Goal: Information Seeking & Learning: Learn about a topic

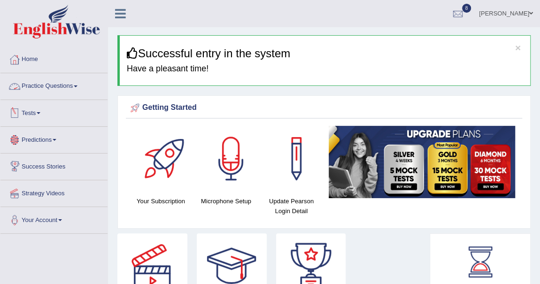
click at [77, 85] on span at bounding box center [76, 86] width 4 height 2
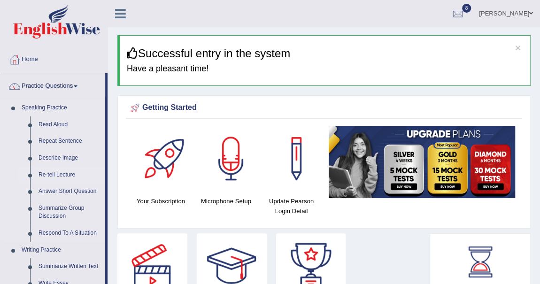
click at [64, 172] on link "Re-tell Lecture" at bounding box center [69, 175] width 71 height 17
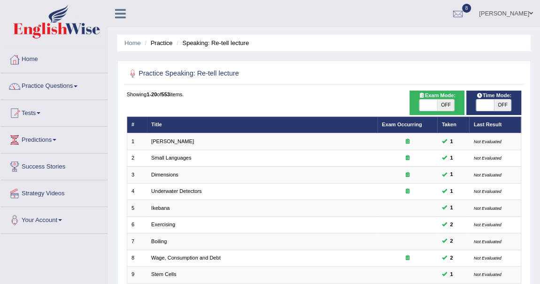
click at [76, 86] on link "Practice Questions" at bounding box center [53, 84] width 107 height 23
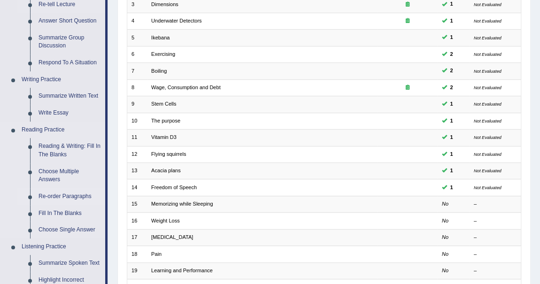
scroll to position [170, 0]
click at [63, 145] on link "Reading & Writing: Fill In The Blanks" at bounding box center [69, 150] width 71 height 25
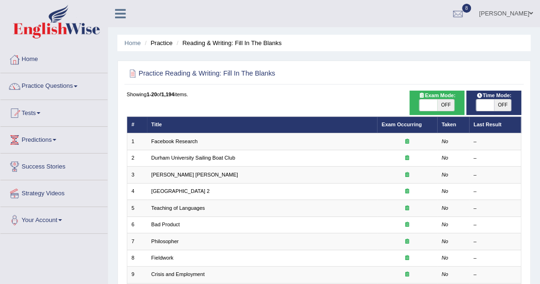
click at [447, 107] on span "OFF" at bounding box center [445, 104] width 17 height 11
checkbox input "true"
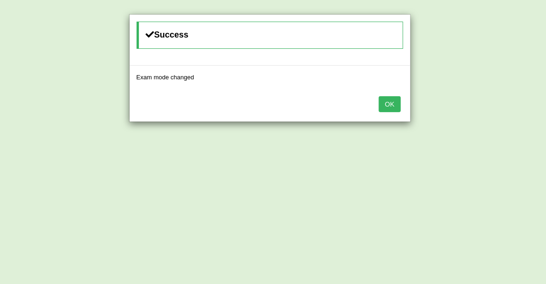
click at [396, 105] on button "OK" at bounding box center [390, 104] width 22 height 16
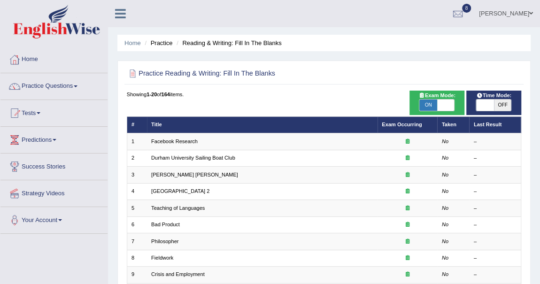
click at [498, 104] on span "OFF" at bounding box center [502, 104] width 17 height 11
checkbox input "true"
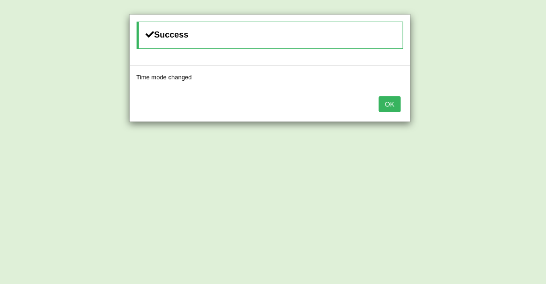
click at [393, 103] on button "OK" at bounding box center [390, 104] width 22 height 16
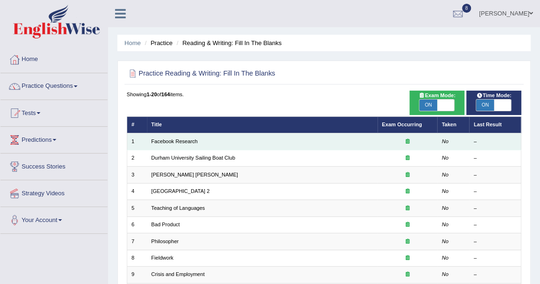
click at [189, 137] on td "Facebook Research" at bounding box center [262, 141] width 230 height 16
click at [187, 140] on link "Facebook Research" at bounding box center [174, 141] width 46 height 6
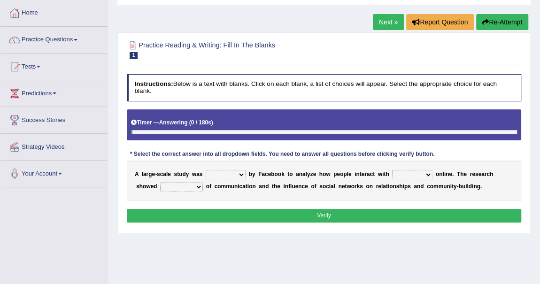
scroll to position [85, 0]
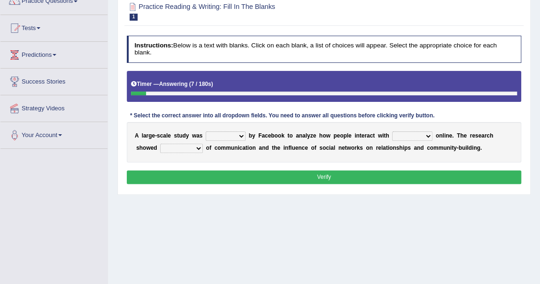
click at [240, 134] on select "surveyed had asked made" at bounding box center [226, 135] width 40 height 9
select select "made"
click at [206, 131] on select "surveyed had asked made" at bounding box center [226, 135] width 40 height 9
click at [425, 133] on select "together all each other another" at bounding box center [412, 135] width 40 height 9
select select "each other"
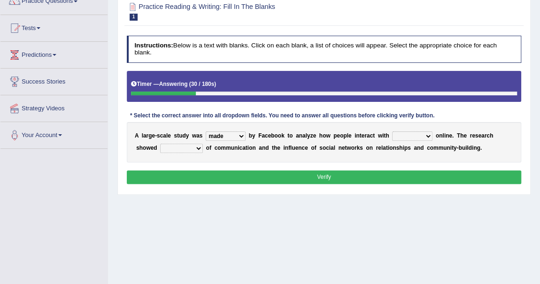
click at [392, 131] on select "together all each other another" at bounding box center [412, 135] width 40 height 9
click at [195, 146] on select "advantages standards fellowships patterns" at bounding box center [181, 148] width 43 height 9
select select "advantages"
click at [160, 144] on select "advantages standards fellowships patterns" at bounding box center [181, 148] width 43 height 9
click at [309, 172] on button "Verify" at bounding box center [324, 177] width 395 height 14
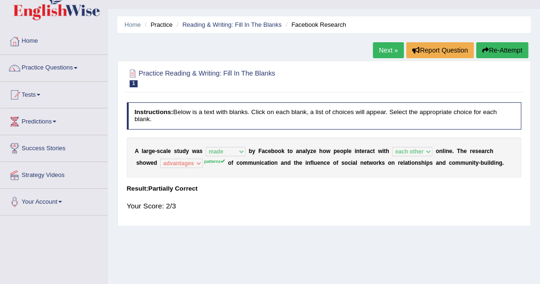
scroll to position [0, 0]
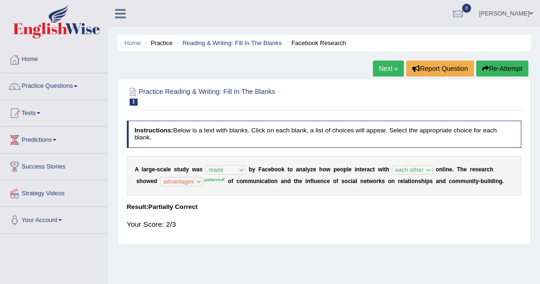
click at [506, 64] on button "Re-Attempt" at bounding box center [502, 69] width 52 height 16
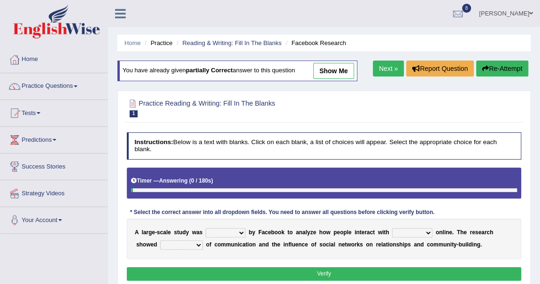
scroll to position [42, 0]
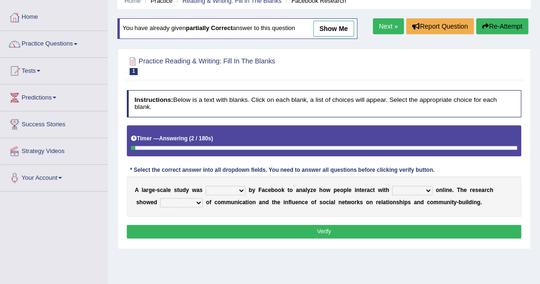
click at [239, 188] on select "surveyed had asked made" at bounding box center [226, 190] width 40 height 9
select select "made"
click at [206, 186] on select "surveyed had asked made" at bounding box center [226, 190] width 40 height 9
click at [424, 186] on select "together all each other another" at bounding box center [412, 190] width 40 height 9
select select "each other"
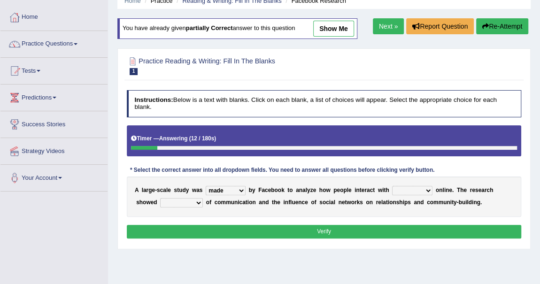
click at [392, 186] on select "together all each other another" at bounding box center [412, 190] width 40 height 9
click at [197, 201] on select "advantages standards fellowships patterns" at bounding box center [181, 202] width 43 height 9
select select "patterns"
click at [160, 198] on select "advantages standards fellowships patterns" at bounding box center [181, 202] width 43 height 9
click at [320, 230] on button "Verify" at bounding box center [324, 232] width 395 height 14
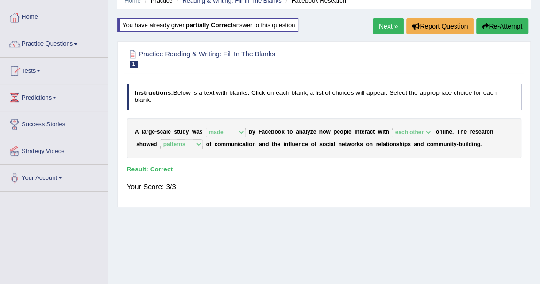
click at [383, 27] on link "Next »" at bounding box center [388, 26] width 31 height 16
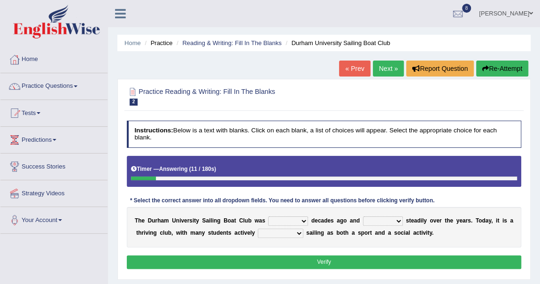
click at [302, 220] on select "found fund founded find" at bounding box center [288, 220] width 40 height 9
select select "founded"
click at [268, 216] on select "found fund founded find" at bounding box center [288, 220] width 40 height 9
click at [396, 220] on select "grow growing has grown grown" at bounding box center [383, 220] width 40 height 9
select select "growing"
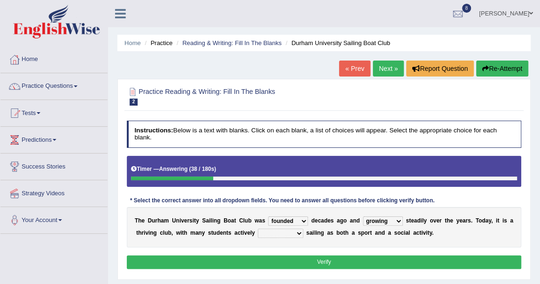
click at [363, 216] on select "grow growing has grown grown" at bounding box center [383, 220] width 40 height 9
click at [298, 231] on select "enjoy enjoyed are enjoying enjoying" at bounding box center [280, 233] width 45 height 9
click at [258, 229] on select "enjoy enjoyed are enjoying enjoying" at bounding box center [280, 233] width 45 height 9
click at [295, 229] on select "enjoy enjoyed are enjoying enjoying" at bounding box center [280, 233] width 45 height 9
select select "enjoy"
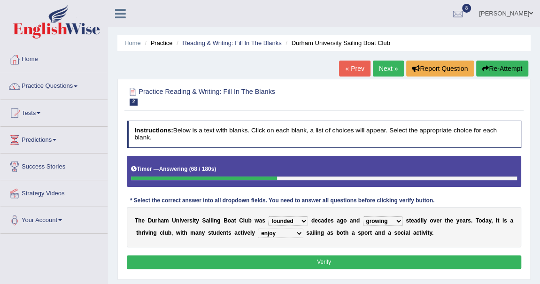
click at [258, 229] on select "enjoy enjoyed are enjoying enjoying" at bounding box center [280, 233] width 45 height 9
click at [321, 259] on button "Verify" at bounding box center [324, 262] width 395 height 14
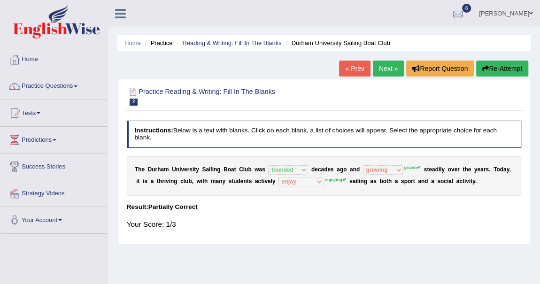
click at [514, 69] on button "Re-Attempt" at bounding box center [502, 69] width 52 height 16
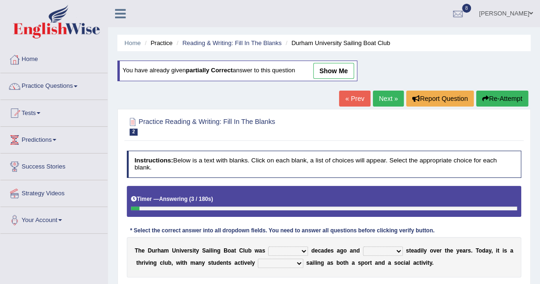
click at [303, 251] on select "found fund founded find" at bounding box center [288, 250] width 40 height 9
select select "founded"
click at [268, 246] on select "found fund founded find" at bounding box center [288, 250] width 40 height 9
click at [399, 249] on select "grow growing has grown grown" at bounding box center [383, 250] width 40 height 9
select select "grown"
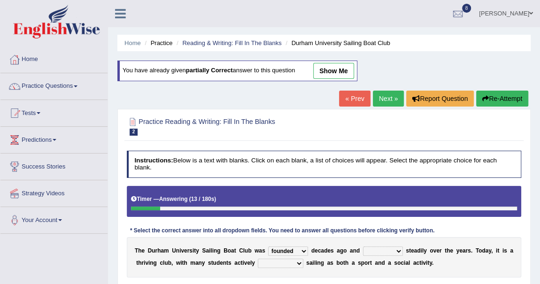
click at [363, 246] on select "grow growing has grown grown" at bounding box center [383, 250] width 40 height 9
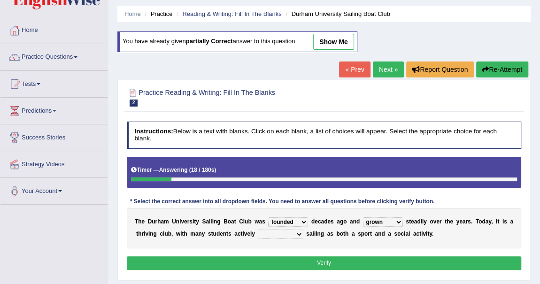
scroll to position [42, 0]
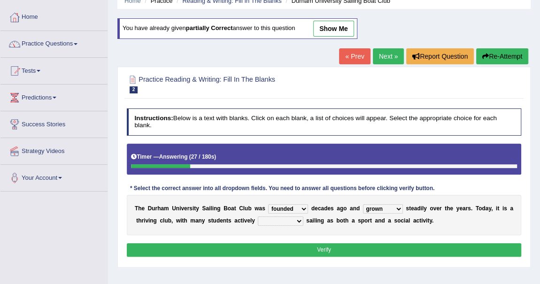
click at [298, 220] on select "enjoy enjoyed are enjoying enjoying" at bounding box center [280, 220] width 45 height 9
select select "enjoying"
click at [258, 216] on select "enjoy enjoyed are enjoying enjoying" at bounding box center [280, 220] width 45 height 9
click at [341, 244] on button "Verify" at bounding box center [324, 250] width 395 height 14
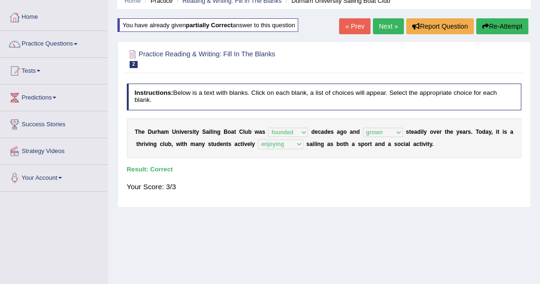
click at [387, 24] on link "Next »" at bounding box center [388, 26] width 31 height 16
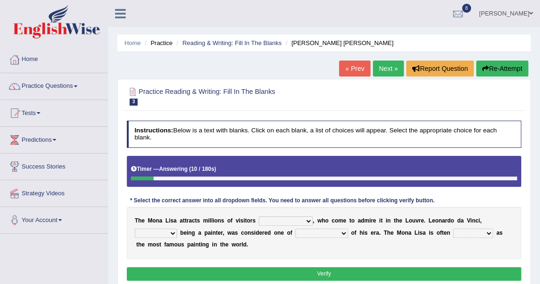
click at [308, 220] on select "around the year the all year all year round per year" at bounding box center [286, 220] width 54 height 9
select select "per year"
click at [259, 216] on select "around the year the all year all year round per year" at bounding box center [286, 220] width 54 height 9
click at [170, 232] on select "rather than as much as as well as as long as" at bounding box center [156, 233] width 42 height 9
select select "rather than"
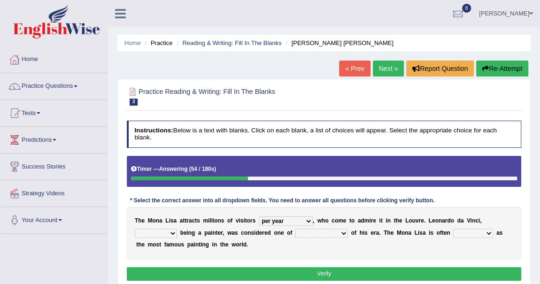
click at [135, 229] on select "rather than as much as as well as as long as" at bounding box center [156, 233] width 42 height 9
click at [339, 230] on select "better artists artist the better artist the best artists" at bounding box center [321, 233] width 53 height 9
select select "the best artists"
click at [295, 229] on select "better artists artist the better artist the best artists" at bounding box center [321, 233] width 53 height 9
click at [486, 234] on select "classified suggested predicted described" at bounding box center [473, 233] width 40 height 9
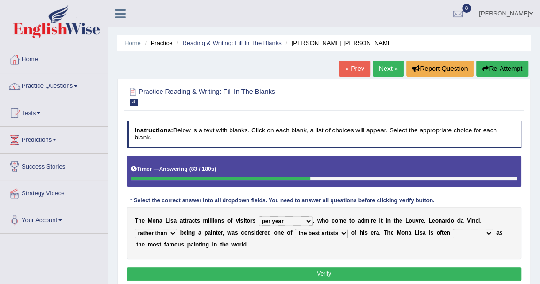
select select "classified"
click at [453, 229] on select "classified suggested predicted described" at bounding box center [473, 233] width 40 height 9
click at [337, 269] on button "Verify" at bounding box center [324, 274] width 395 height 14
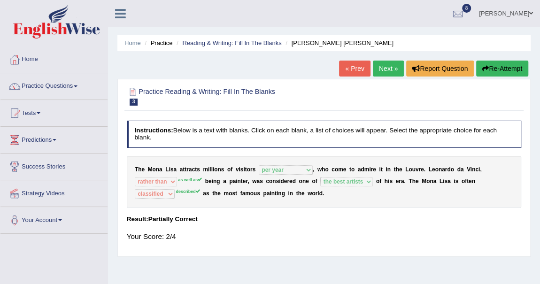
click at [508, 66] on button "Re-Attempt" at bounding box center [502, 69] width 52 height 16
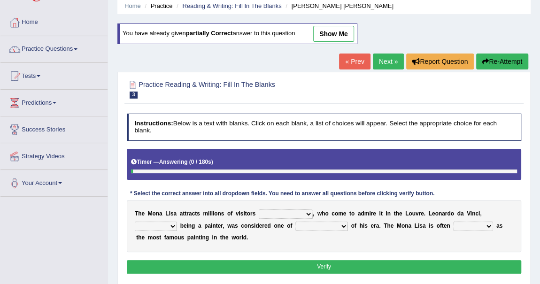
scroll to position [85, 0]
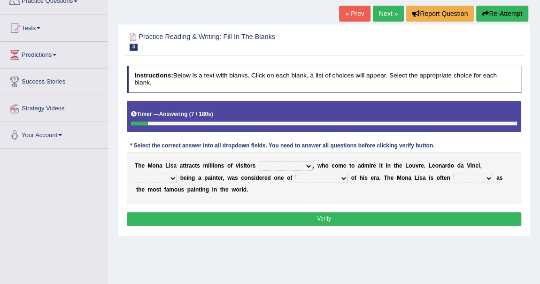
click at [306, 162] on select "around the year the all year all year round per year" at bounding box center [286, 165] width 54 height 9
select select "per year"
click at [259, 161] on select "around the year the all year all year round per year" at bounding box center [286, 165] width 54 height 9
click at [170, 176] on select "rather than as much as as well as as long as" at bounding box center [156, 178] width 42 height 9
select select "as well as"
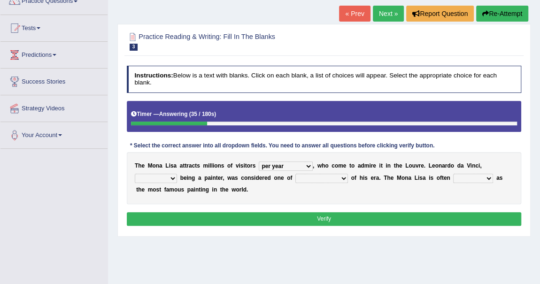
click at [135, 174] on select "rather than as much as as well as as long as" at bounding box center [156, 178] width 42 height 9
click at [340, 175] on select "better artists artist the better artist the best artists" at bounding box center [321, 178] width 53 height 9
select select "the best artists"
click at [295, 174] on select "better artists artist the better artist the best artists" at bounding box center [321, 178] width 53 height 9
click at [488, 176] on select "classified suggested predicted described" at bounding box center [473, 178] width 40 height 9
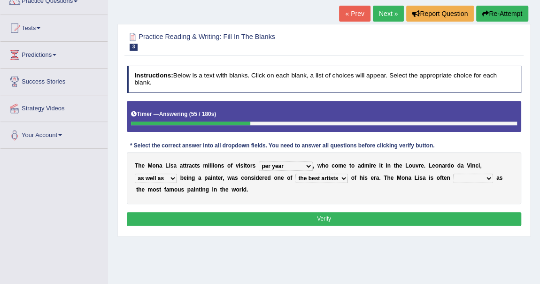
select select "described"
click at [453, 174] on select "classified suggested predicted described" at bounding box center [473, 178] width 40 height 9
click at [321, 214] on button "Verify" at bounding box center [324, 219] width 395 height 14
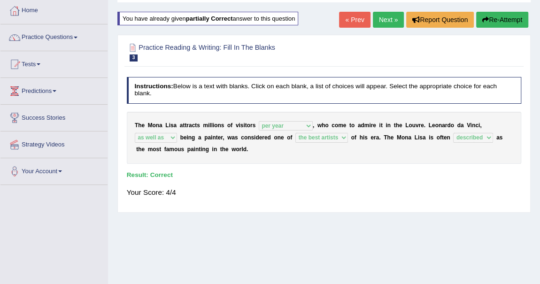
scroll to position [0, 0]
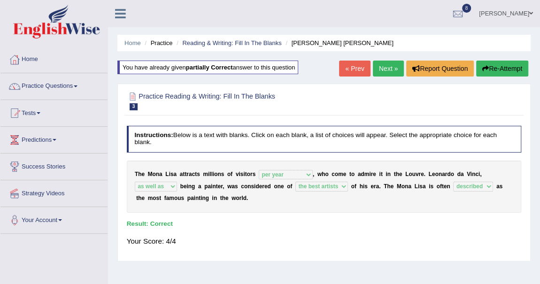
click at [385, 66] on link "Next »" at bounding box center [388, 69] width 31 height 16
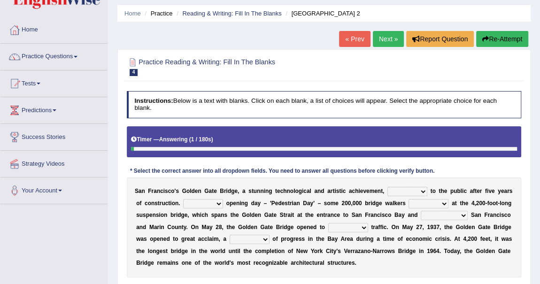
scroll to position [42, 0]
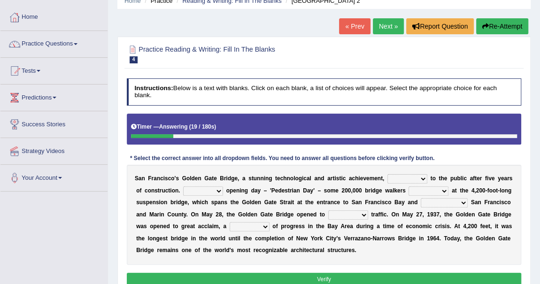
click at [421, 177] on select "opens closes appears equals" at bounding box center [407, 178] width 40 height 9
select select "opens"
click at [387, 174] on select "opens closes appears equals" at bounding box center [407, 178] width 40 height 9
click at [215, 188] on select "On During Since When" at bounding box center [203, 190] width 40 height 9
select select "During"
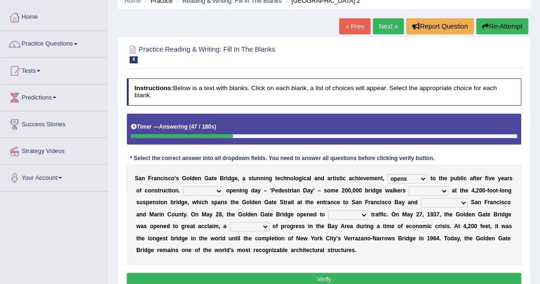
click at [183, 186] on select "On During Since When" at bounding box center [203, 190] width 40 height 9
click at [443, 188] on select "stationed looked marveled laughed" at bounding box center [428, 190] width 40 height 9
select select "marveled"
click at [408, 186] on select "stationed looked marveled laughed" at bounding box center [428, 190] width 40 height 9
click at [459, 202] on select "separates connects channels differentiates" at bounding box center [444, 202] width 47 height 9
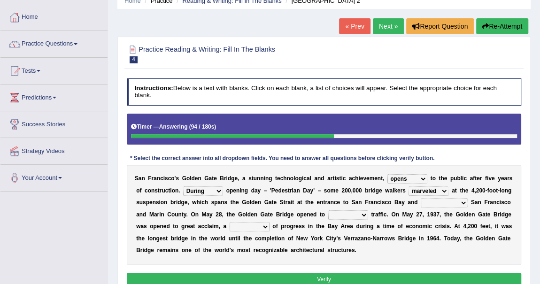
select select "connects"
click at [421, 198] on select "separates connects channels differentiates" at bounding box center [444, 202] width 47 height 9
click at [361, 214] on select "aquatic vehicular airborne watertight" at bounding box center [348, 214] width 40 height 9
select select "vehicular"
click at [328, 210] on select "aquatic vehicular airborne watertight" at bounding box center [348, 214] width 40 height 9
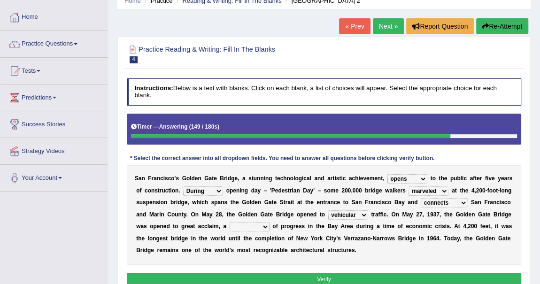
click at [264, 225] on select "denial symbol technique yield" at bounding box center [249, 226] width 40 height 9
select select "symbol"
click at [229, 222] on select "denial symbol technique yield" at bounding box center [249, 226] width 40 height 9
click at [358, 274] on button "Verify" at bounding box center [324, 280] width 395 height 14
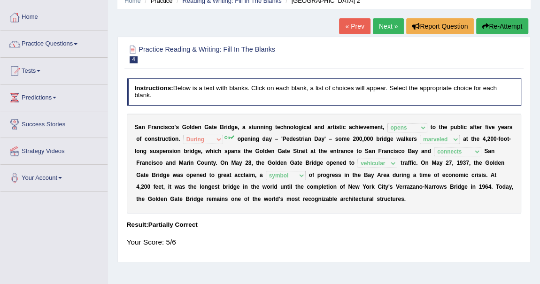
click at [506, 23] on button "Re-Attempt" at bounding box center [502, 26] width 52 height 16
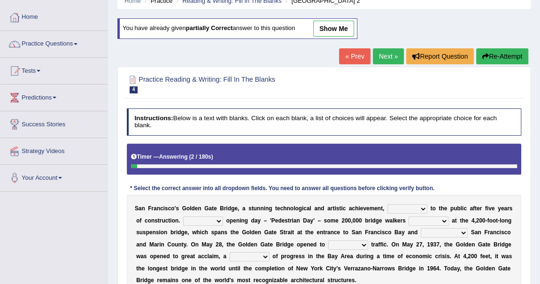
click at [418, 207] on select "opens closes appears equals" at bounding box center [407, 208] width 40 height 9
select select "opens"
click at [387, 204] on select "opens closes appears equals" at bounding box center [407, 208] width 40 height 9
click at [219, 218] on select "On During Since When" at bounding box center [203, 220] width 40 height 9
select select "On"
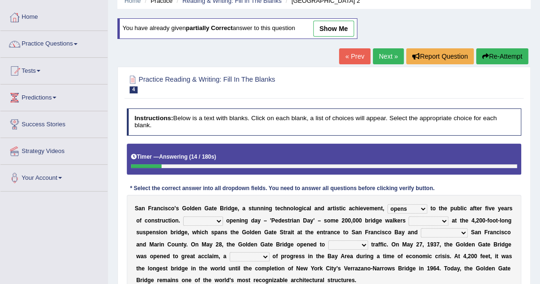
click at [183, 216] on select "On During Since When" at bounding box center [203, 220] width 40 height 9
click at [447, 219] on select "stationed looked marveled laughed" at bounding box center [428, 220] width 40 height 9
select select "marveled"
click at [408, 216] on select "stationed looked marveled laughed" at bounding box center [428, 220] width 40 height 9
click at [461, 228] on select "separates connects channels differentiates" at bounding box center [444, 232] width 47 height 9
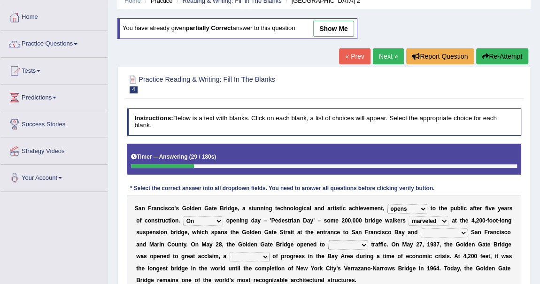
select select "connects"
click at [421, 228] on select "separates connects channels differentiates" at bounding box center [444, 232] width 47 height 9
click at [357, 243] on select "aquatic vehicular airborne watertight" at bounding box center [348, 244] width 40 height 9
select select "vehicular"
click at [328, 240] on select "aquatic vehicular airborne watertight" at bounding box center [348, 244] width 40 height 9
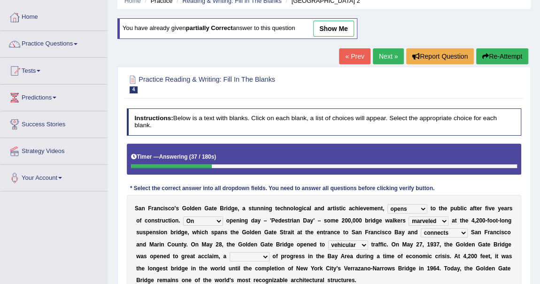
scroll to position [85, 0]
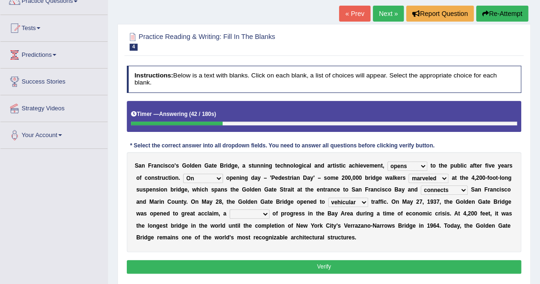
click at [264, 213] on select "denial symbol technique yield" at bounding box center [249, 213] width 40 height 9
select select "symbol"
click at [229, 209] on select "denial symbol technique yield" at bounding box center [249, 213] width 40 height 9
click at [322, 263] on button "Verify" at bounding box center [324, 267] width 395 height 14
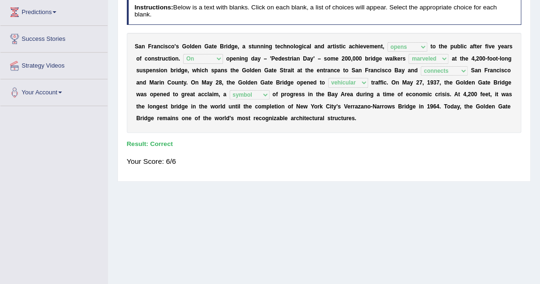
scroll to position [0, 0]
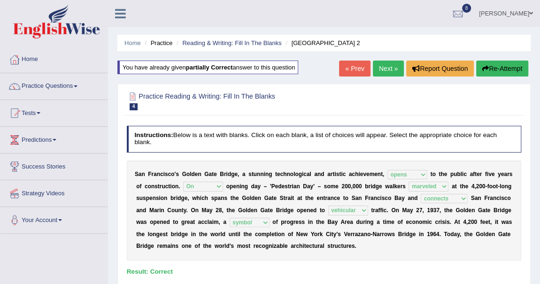
click at [379, 69] on link "Next »" at bounding box center [388, 69] width 31 height 16
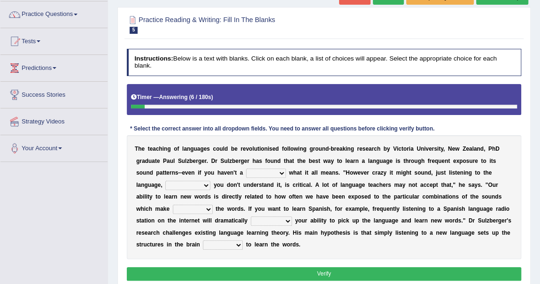
scroll to position [85, 0]
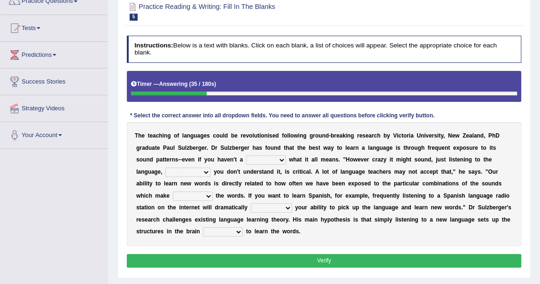
click at [281, 157] on select "dew claw clue due" at bounding box center [266, 159] width 40 height 9
select select "clue"
click at [246, 155] on select "dew claw clue due" at bounding box center [266, 159] width 40 height 9
click at [205, 172] on select "but also all together even though if so" at bounding box center [187, 172] width 45 height 9
select select "even though"
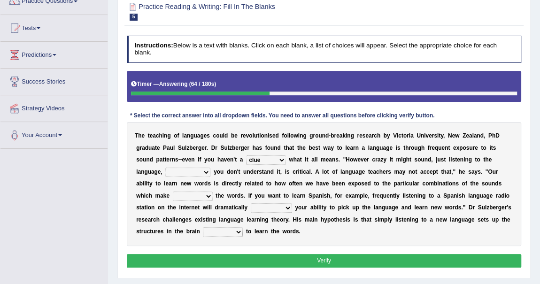
click at [165, 168] on select "but also all together even though if so" at bounding box center [187, 172] width 45 height 9
click at [206, 195] on select "down up of on" at bounding box center [193, 195] width 40 height 9
select select "up"
click at [173, 191] on select "down up of on" at bounding box center [193, 195] width 40 height 9
click at [285, 206] on select "evaluate exaggerate describe boost" at bounding box center [271, 207] width 41 height 9
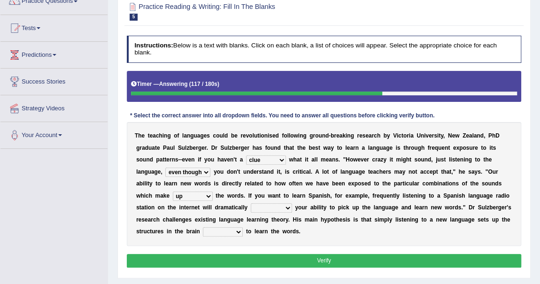
select select "boost"
click at [251, 203] on select "evaluate exaggerate describe boost" at bounding box center [271, 207] width 41 height 9
click at [239, 231] on select "requiring required directed to require" at bounding box center [223, 231] width 40 height 9
click at [231, 239] on div "T h e t e a c h i n g o f l a n g u a g e s c o u l d b e r e v o l u t i o n i…" at bounding box center [324, 184] width 395 height 124
click at [237, 231] on select "requiring required directed to require" at bounding box center [223, 231] width 40 height 9
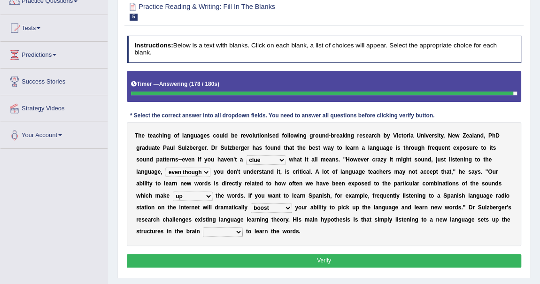
select select "requiring"
click at [203, 227] on select "requiring required directed to require" at bounding box center [223, 231] width 40 height 9
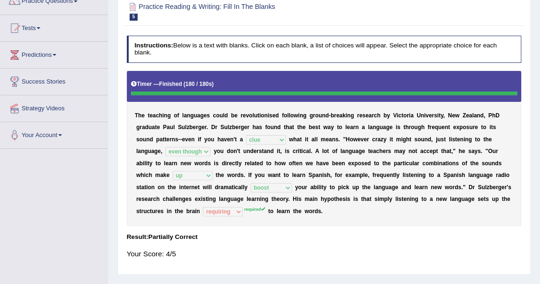
scroll to position [0, 0]
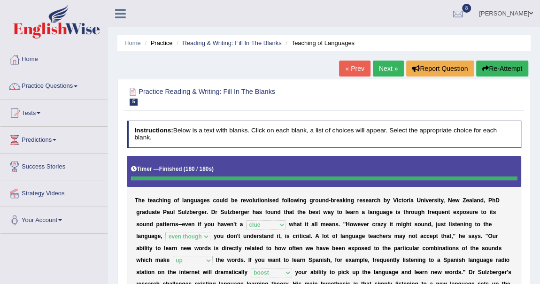
click at [507, 65] on button "Re-Attempt" at bounding box center [502, 69] width 52 height 16
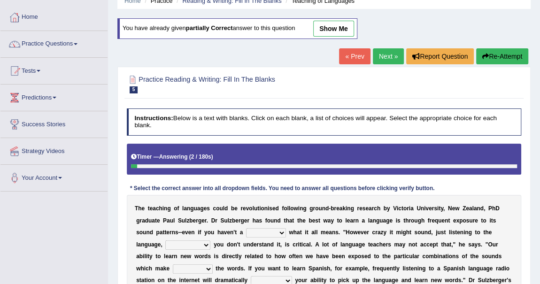
click at [275, 229] on select "dew claw clue due" at bounding box center [266, 232] width 40 height 9
select select "clue"
click at [246, 228] on select "dew claw clue due" at bounding box center [266, 232] width 40 height 9
click at [201, 241] on select "but also all together even though if so" at bounding box center [187, 244] width 45 height 9
select select "even though"
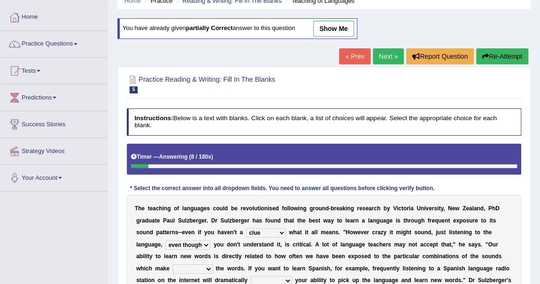
click at [165, 240] on select "but also all together even though if so" at bounding box center [187, 244] width 45 height 9
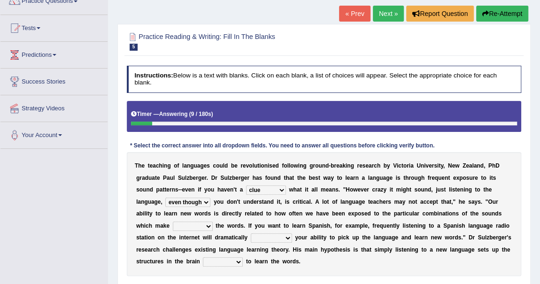
click at [208, 222] on select "down up of on" at bounding box center [193, 226] width 40 height 9
select select "up"
click at [173, 222] on select "down up of on" at bounding box center [193, 226] width 40 height 9
click at [283, 236] on select "evaluate exaggerate describe boost" at bounding box center [271, 237] width 41 height 9
select select "boost"
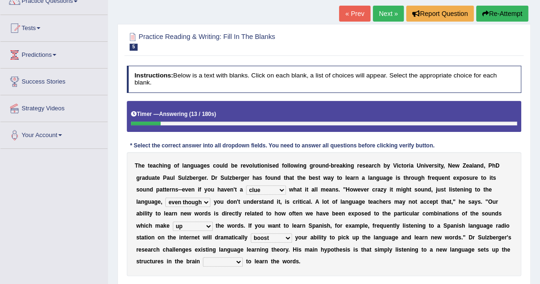
click at [251, 233] on select "evaluate exaggerate describe boost" at bounding box center [271, 237] width 41 height 9
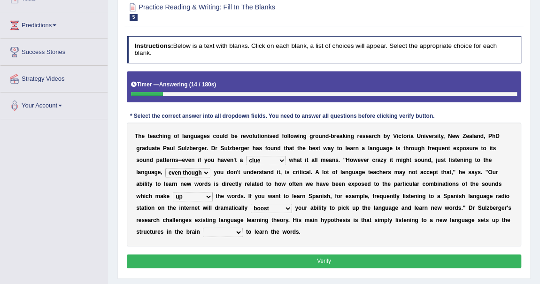
scroll to position [128, 0]
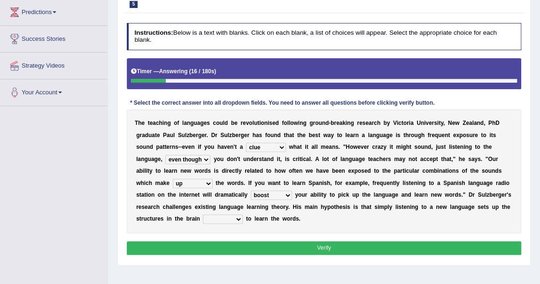
click at [237, 218] on select "requiring required directed to require" at bounding box center [223, 218] width 40 height 9
select select "required"
click at [203, 214] on select "requiring required directed to require" at bounding box center [223, 218] width 40 height 9
click at [298, 242] on button "Verify" at bounding box center [324, 248] width 395 height 14
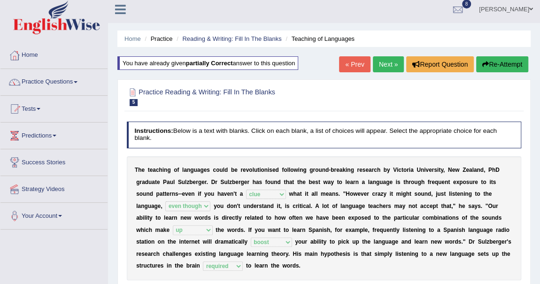
scroll to position [0, 0]
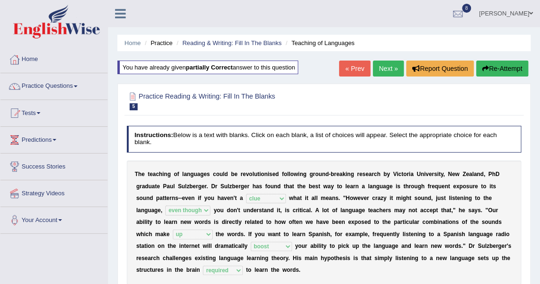
click at [390, 68] on link "Next »" at bounding box center [388, 69] width 31 height 16
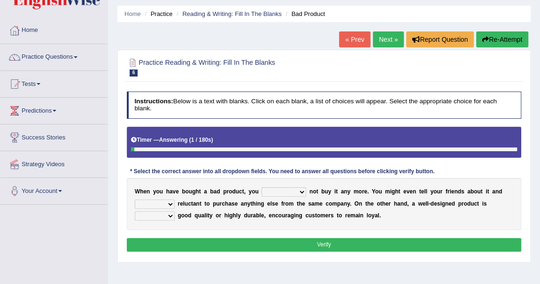
scroll to position [42, 0]
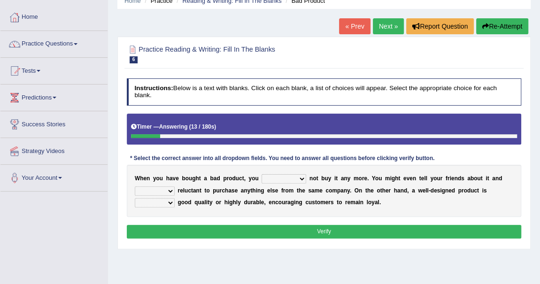
click at [300, 177] on select "would have should have should" at bounding box center [283, 178] width 45 height 9
select select "should have"
click at [261, 174] on select "would have should have should" at bounding box center [283, 178] width 45 height 9
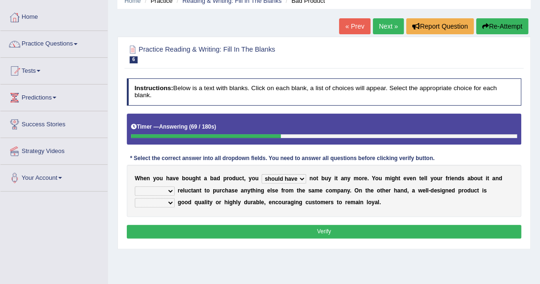
click at [170, 189] on select "is are be being" at bounding box center [155, 190] width 40 height 9
select select "be"
click at [135, 186] on select "is are be being" at bounding box center [155, 190] width 40 height 9
click at [171, 201] on select "both also neither either" at bounding box center [155, 202] width 40 height 9
select select "both"
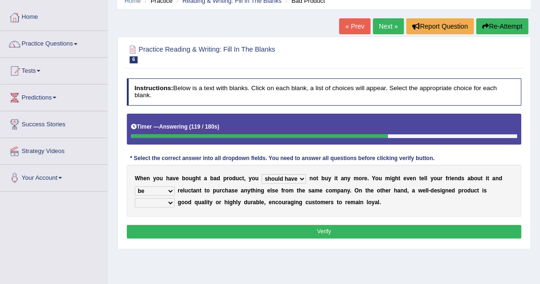
click at [135, 198] on select "both also neither either" at bounding box center [155, 202] width 40 height 9
click at [325, 225] on button "Verify" at bounding box center [324, 232] width 395 height 14
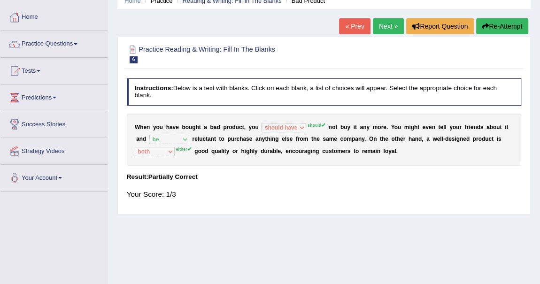
click at [504, 23] on button "Re-Attempt" at bounding box center [502, 26] width 52 height 16
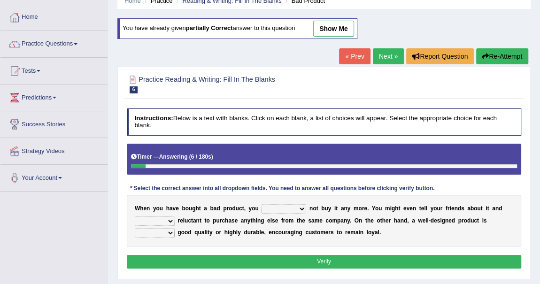
click at [301, 206] on select "would have should have should" at bounding box center [283, 208] width 45 height 9
select select "should"
click at [261, 204] on select "would have should have should" at bounding box center [283, 208] width 45 height 9
click at [168, 219] on select "is are be being" at bounding box center [155, 220] width 40 height 9
select select "be"
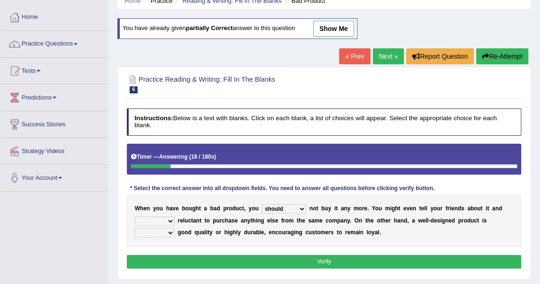
click at [135, 216] on select "is are be being" at bounding box center [155, 220] width 40 height 9
click at [168, 232] on select "both also neither either" at bounding box center [155, 232] width 40 height 9
select select "either"
click at [135, 228] on select "both also neither either" at bounding box center [155, 232] width 40 height 9
click at [333, 261] on button "Verify" at bounding box center [324, 262] width 395 height 14
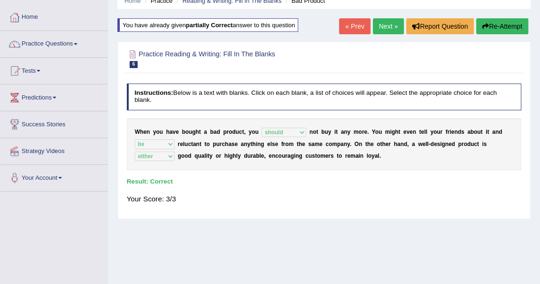
click at [383, 26] on link "Next »" at bounding box center [388, 26] width 31 height 16
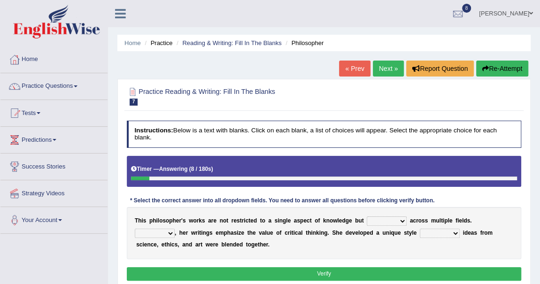
click at [404, 219] on select "constrain contain assemble extend" at bounding box center [387, 220] width 40 height 9
select select "extend"
click at [367, 216] on select "constrain contain assemble extend" at bounding box center [387, 220] width 40 height 9
click at [170, 233] on select "Rather So Moreover Likely" at bounding box center [155, 233] width 40 height 9
select select "Moreover"
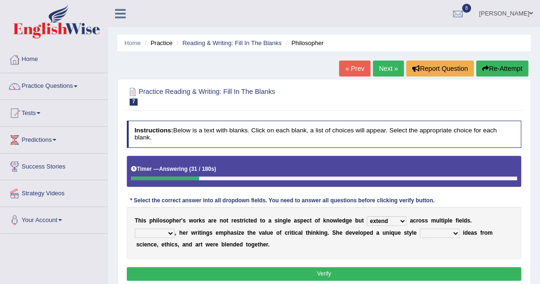
click at [135, 229] on select "Rather So Moreover Likely" at bounding box center [155, 233] width 40 height 9
click at [454, 232] on select "in that that which in which" at bounding box center [440, 233] width 40 height 9
select select "that"
click at [420, 229] on select "in that that which in which" at bounding box center [440, 233] width 40 height 9
click at [390, 267] on button "Verify" at bounding box center [324, 274] width 395 height 14
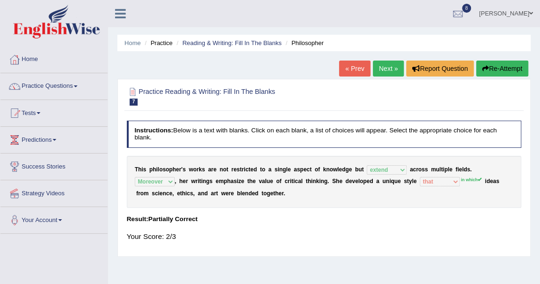
click at [507, 65] on button "Re-Attempt" at bounding box center [502, 69] width 52 height 16
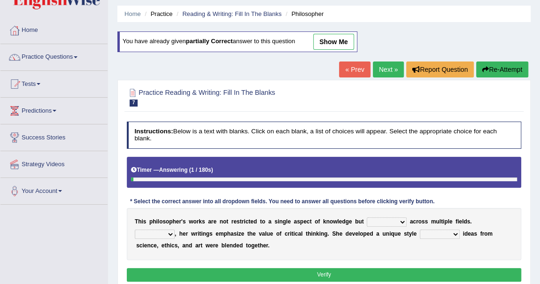
scroll to position [42, 0]
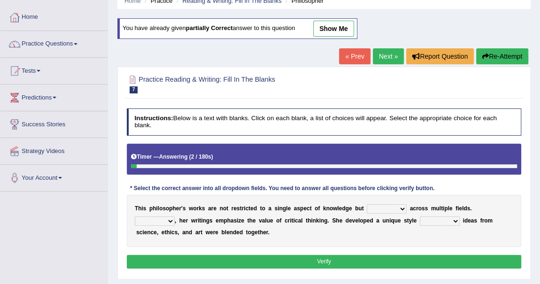
click at [396, 204] on select "constrain contain assemble extend" at bounding box center [387, 208] width 40 height 9
select select "extend"
click at [367, 204] on select "constrain contain assemble extend" at bounding box center [387, 208] width 40 height 9
click at [168, 216] on select "Rather So Moreover Likely" at bounding box center [155, 220] width 40 height 9
select select "Moreover"
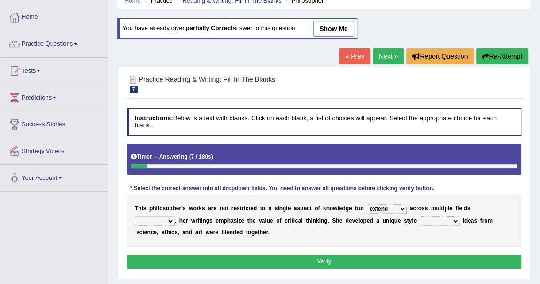
click at [135, 216] on select "Rather So Moreover Likely" at bounding box center [155, 220] width 40 height 9
click at [451, 217] on select "in that that which in which" at bounding box center [440, 220] width 40 height 9
select select "in which"
click at [420, 216] on select "in that that which in which" at bounding box center [440, 220] width 40 height 9
click at [321, 257] on button "Verify" at bounding box center [324, 262] width 395 height 14
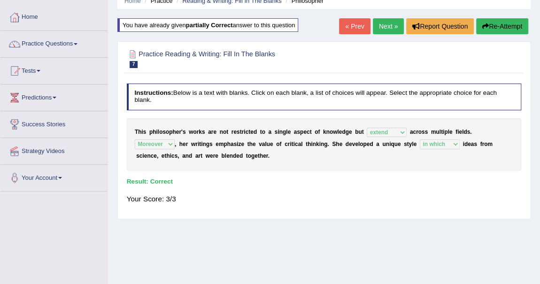
click at [388, 25] on link "Next »" at bounding box center [388, 26] width 31 height 16
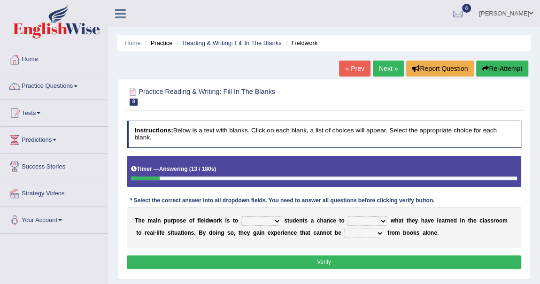
click at [275, 221] on select "resemble stow rave offer" at bounding box center [261, 220] width 40 height 9
select select "offer"
click at [241, 216] on select "resemble stow rave offer" at bounding box center [261, 220] width 40 height 9
click at [382, 221] on select "compare align apply dismount" at bounding box center [367, 220] width 40 height 9
select select "apply"
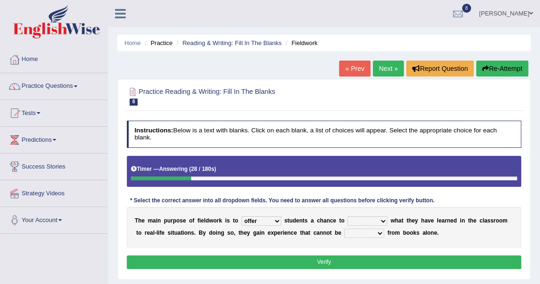
click at [347, 216] on select "compare align apply dismount" at bounding box center [367, 220] width 40 height 9
click at [380, 231] on select "originated prepared obtained touted" at bounding box center [364, 233] width 40 height 9
select select "obtained"
click at [344, 229] on select "originated prepared obtained touted" at bounding box center [364, 233] width 40 height 9
click at [336, 259] on button "Verify" at bounding box center [324, 262] width 395 height 14
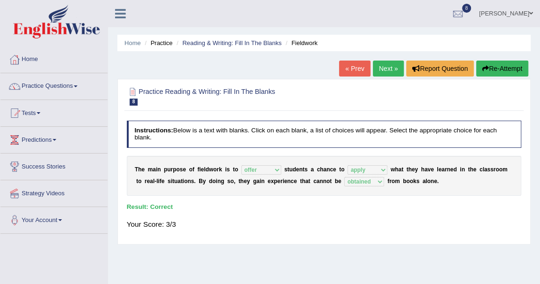
click at [389, 68] on link "Next »" at bounding box center [388, 69] width 31 height 16
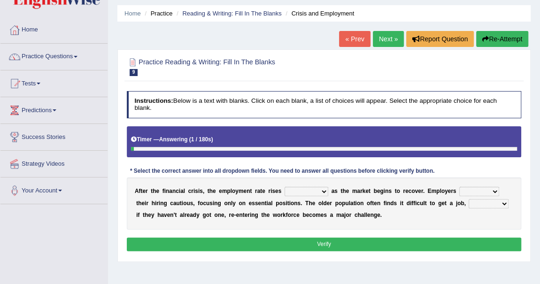
scroll to position [42, 0]
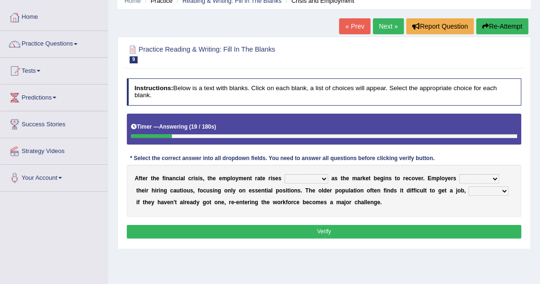
click at [323, 177] on select "normally conversely strenuously sharply" at bounding box center [306, 178] width 44 height 9
select select "sharply"
click at [284, 174] on select "normally conversely strenuously sharply" at bounding box center [306, 178] width 44 height 9
click at [492, 178] on select "keeping kept keep are kept" at bounding box center [479, 178] width 40 height 9
click at [494, 175] on select "keeping kept keep are kept" at bounding box center [479, 178] width 40 height 9
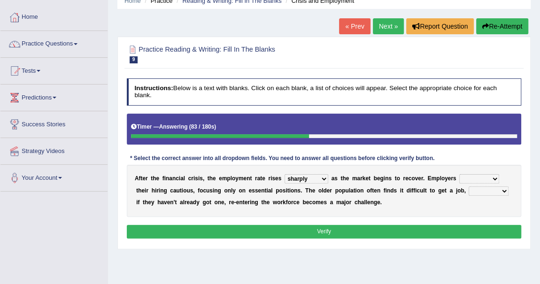
click at [489, 191] on select "although while then because" at bounding box center [488, 190] width 40 height 9
select select "because"
click at [468, 186] on select "although while then because" at bounding box center [488, 190] width 40 height 9
click at [494, 176] on select "keeping kept keep are kept" at bounding box center [479, 178] width 40 height 9
select select "keep"
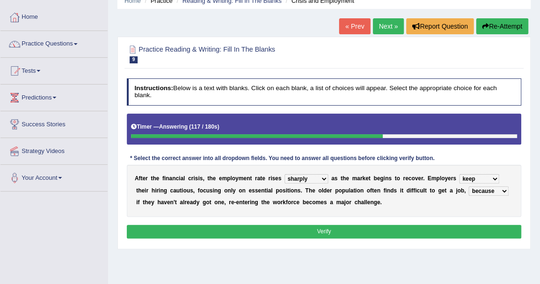
click at [459, 174] on select "keeping kept keep are kept" at bounding box center [479, 178] width 40 height 9
click at [339, 227] on button "Verify" at bounding box center [324, 232] width 395 height 14
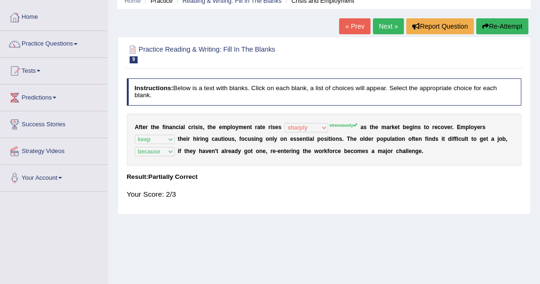
click at [335, 124] on sup "strenuously" at bounding box center [343, 125] width 28 height 5
click at [335, 125] on sup "strenuously" at bounding box center [343, 125] width 28 height 5
click at [506, 27] on button "Re-Attempt" at bounding box center [502, 26] width 52 height 16
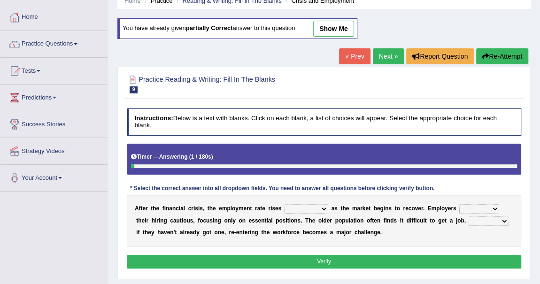
click at [322, 205] on select "normally conversely strenuously sharply" at bounding box center [306, 208] width 44 height 9
select select "strenuously"
click at [284, 204] on select "normally conversely strenuously sharply" at bounding box center [306, 208] width 44 height 9
click at [492, 206] on select "keeping kept keep are kept" at bounding box center [479, 208] width 40 height 9
select select "keep"
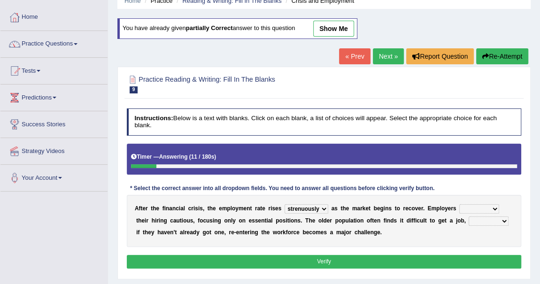
click at [459, 204] on select "keeping kept keep are kept" at bounding box center [479, 208] width 40 height 9
click at [489, 218] on select "although while then because" at bounding box center [488, 220] width 40 height 9
select select "because"
click at [468, 216] on select "although while then because" at bounding box center [488, 220] width 40 height 9
click at [449, 256] on button "Verify" at bounding box center [324, 262] width 395 height 14
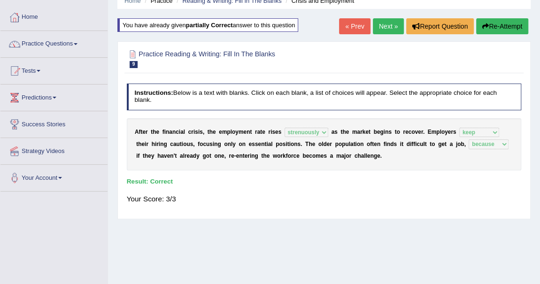
click at [377, 26] on link "Next »" at bounding box center [388, 26] width 31 height 16
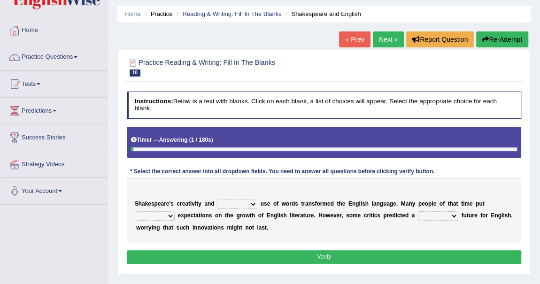
scroll to position [42, 0]
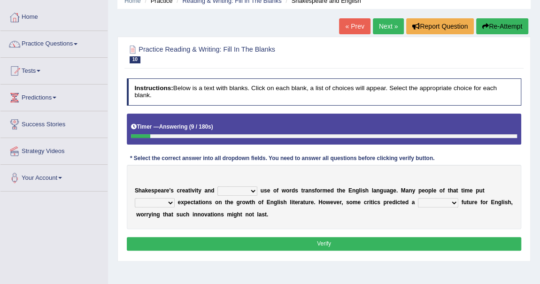
click at [252, 190] on select "idealized intensive fancied inventive" at bounding box center [237, 190] width 40 height 9
select select "intensive"
click at [217, 186] on select "idealized intensive fancied inventive" at bounding box center [237, 190] width 40 height 9
click at [173, 202] on select "wide much high more" at bounding box center [155, 202] width 40 height 9
select select "high"
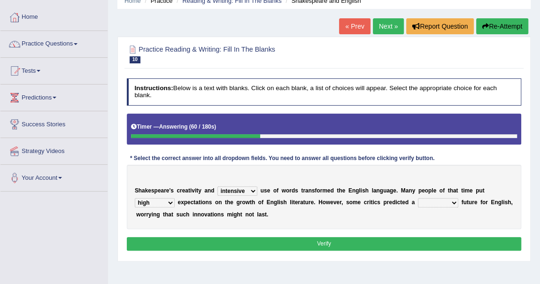
click at [135, 198] on select "wide much high more" at bounding box center [155, 202] width 40 height 9
click at [452, 202] on select "monetary promising irresistible daunting" at bounding box center [438, 202] width 40 height 9
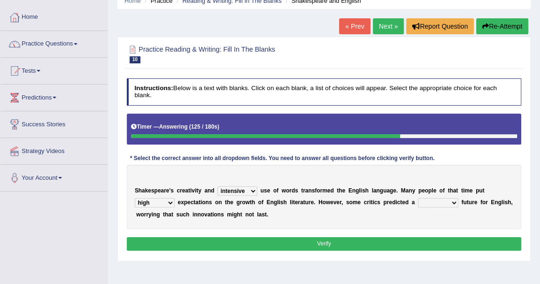
select select "daunting"
click at [418, 198] on select "monetary promising irresistible daunting" at bounding box center [438, 202] width 40 height 9
click at [403, 242] on button "Verify" at bounding box center [324, 244] width 395 height 14
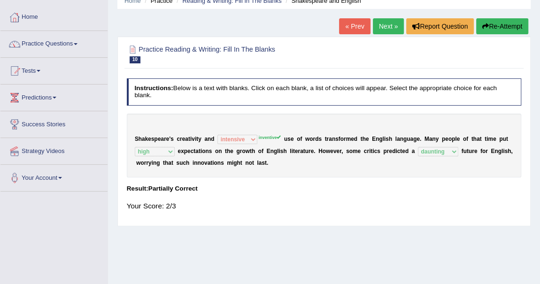
click at [503, 26] on button "Re-Attempt" at bounding box center [502, 26] width 52 height 16
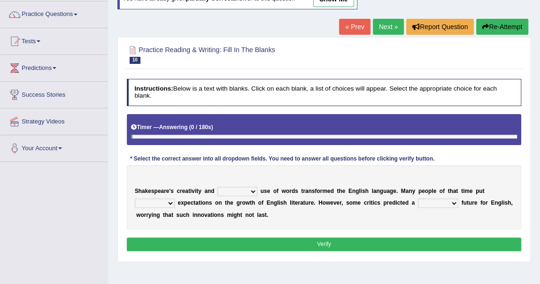
scroll to position [85, 0]
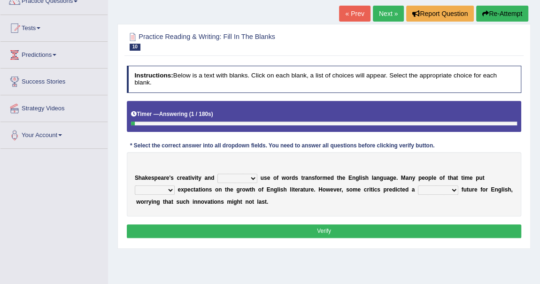
click at [252, 175] on select "idealized intensive fancied inventive" at bounding box center [237, 178] width 40 height 9
select select "inventive"
click at [217, 174] on select "idealized intensive fancied inventive" at bounding box center [237, 178] width 40 height 9
click at [168, 188] on select "wide much high more" at bounding box center [155, 189] width 40 height 9
select select "high"
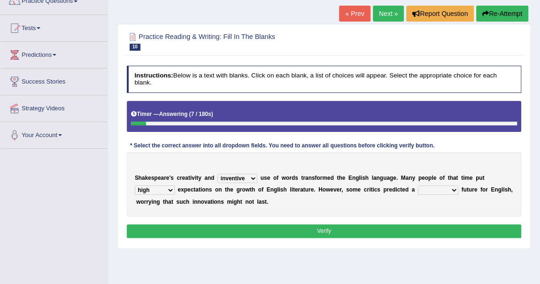
click at [135, 185] on select "wide much high more" at bounding box center [155, 189] width 40 height 9
click at [454, 187] on select "monetary promising irresistible daunting" at bounding box center [438, 189] width 40 height 9
select select "daunting"
click at [418, 185] on select "monetary promising irresistible daunting" at bounding box center [438, 189] width 40 height 9
click at [348, 224] on button "Verify" at bounding box center [324, 231] width 395 height 14
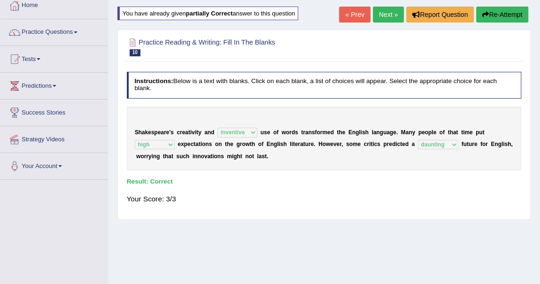
scroll to position [0, 0]
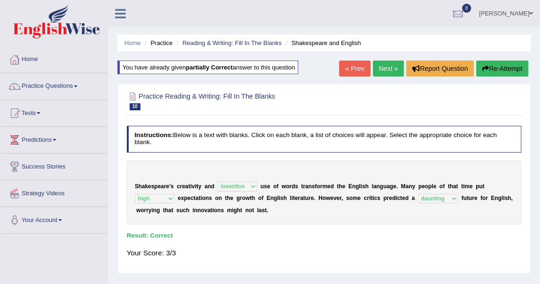
click at [385, 69] on link "Next »" at bounding box center [388, 69] width 31 height 16
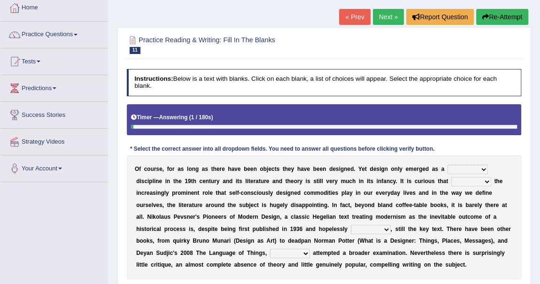
scroll to position [85, 0]
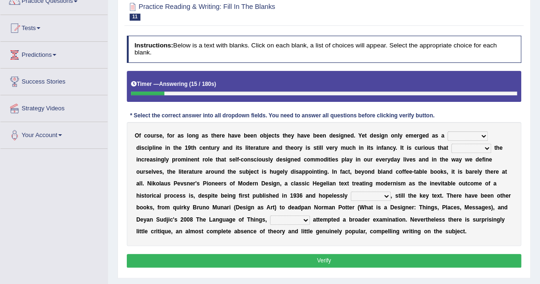
click at [479, 138] on select "bilateral ubiquitous foremost dedicated" at bounding box center [467, 135] width 40 height 9
select select "dedicated"
click at [447, 131] on select "bilateral ubiquitous foremost dedicated" at bounding box center [467, 135] width 40 height 9
click at [482, 146] on select "since despite within through" at bounding box center [471, 148] width 40 height 9
click at [410, 193] on b "h" at bounding box center [411, 195] width 3 height 7
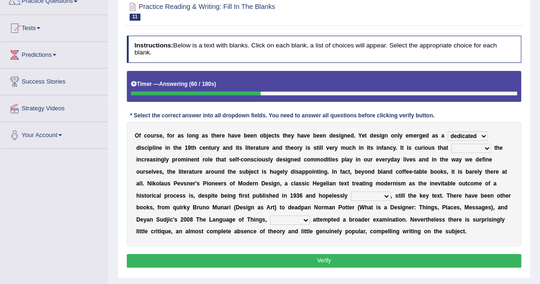
click at [486, 145] on select "since despite within through" at bounding box center [471, 148] width 40 height 9
select select "despite"
click at [451, 144] on select "since despite within through" at bounding box center [471, 148] width 40 height 9
click at [385, 195] on select "dates dating date dated" at bounding box center [371, 195] width 40 height 9
click at [448, 204] on b "a" at bounding box center [448, 207] width 3 height 7
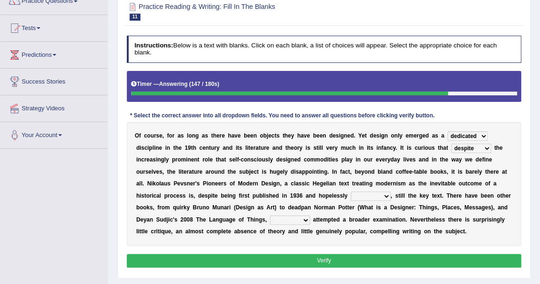
click at [305, 220] on select "which then however as" at bounding box center [290, 219] width 40 height 9
select select "which"
click at [270, 215] on select "which then however as" at bounding box center [290, 219] width 40 height 9
click at [385, 196] on select "dates dating date dated" at bounding box center [371, 195] width 40 height 9
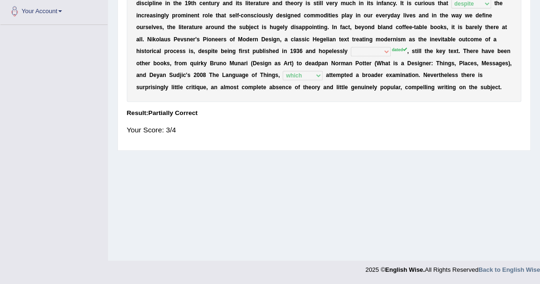
scroll to position [38, 0]
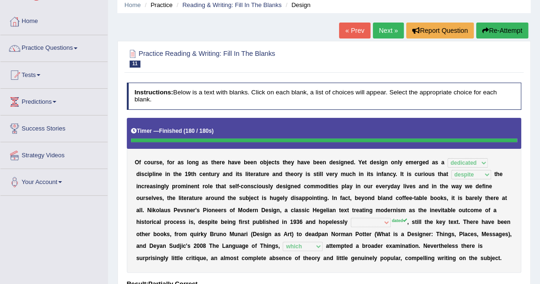
click at [386, 31] on link "Next »" at bounding box center [388, 31] width 31 height 16
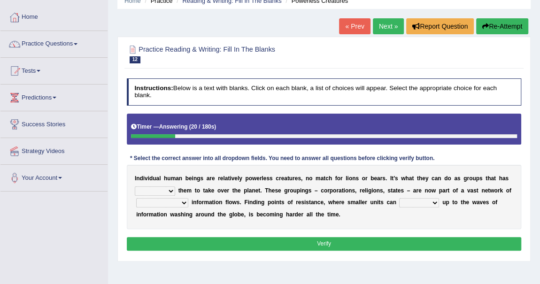
click at [173, 188] on select "enabled contended embodied conjured" at bounding box center [155, 190] width 40 height 9
click at [244, 195] on div "I n d i v i d u a l h u m a n b e i n g s a r e r e l a t i v e l y p o w e r l…" at bounding box center [324, 197] width 395 height 64
click at [179, 200] on select "interconnected overlapping fastened exploited" at bounding box center [162, 202] width 52 height 9
select select "interconnected"
click at [136, 198] on select "interconnected overlapping fastened exploited" at bounding box center [162, 202] width 52 height 9
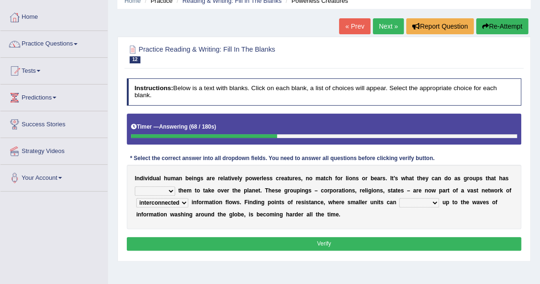
click at [431, 202] on select "stand raise hail pump" at bounding box center [419, 202] width 40 height 9
click at [374, 220] on div "I n d i v i d u a l h u m a n b e i n g s a r e r e l a t i v e l y p o w e r l…" at bounding box center [324, 197] width 395 height 64
click at [172, 190] on select "enabled contended embodied conjured" at bounding box center [155, 190] width 40 height 9
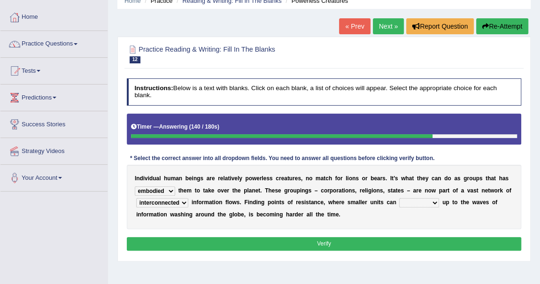
click at [135, 186] on select "enabled contended embodied conjured" at bounding box center [155, 190] width 40 height 9
click at [168, 189] on select "enabled contended embodied conjured" at bounding box center [155, 190] width 40 height 9
select select "enabled"
click at [135, 186] on select "enabled contended embodied conjured" at bounding box center [155, 190] width 40 height 9
click at [431, 201] on select "stand raise hail pump" at bounding box center [419, 202] width 40 height 9
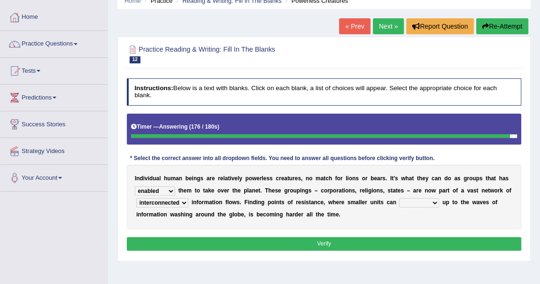
select select "hail"
click at [399, 198] on select "stand raise hail pump" at bounding box center [419, 202] width 40 height 9
click at [408, 246] on button "Verify" at bounding box center [324, 244] width 395 height 14
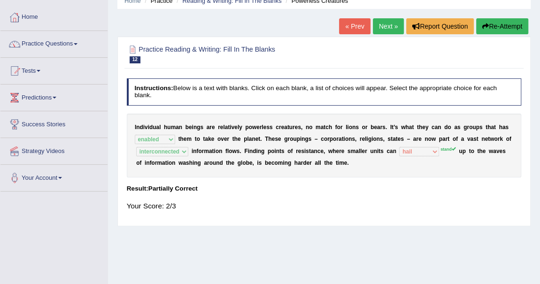
click at [509, 24] on button "Re-Attempt" at bounding box center [502, 26] width 52 height 16
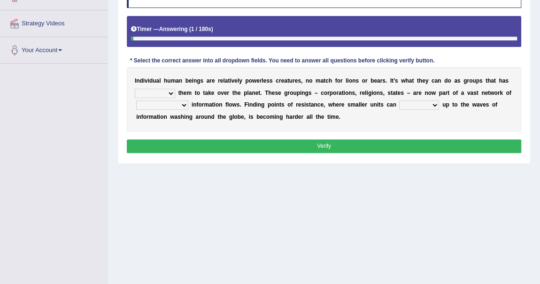
scroll to position [170, 0]
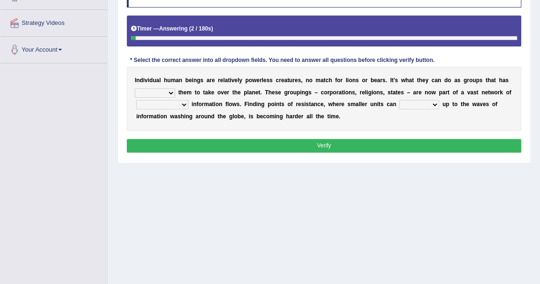
click at [172, 90] on select "enabled contended embodied conjured" at bounding box center [155, 92] width 40 height 9
select select "enabled"
click at [135, 88] on select "enabled contended embodied conjured" at bounding box center [155, 92] width 40 height 9
click at [179, 101] on select "interconnected overlapping fastened exploited" at bounding box center [162, 104] width 52 height 9
select select "interconnected"
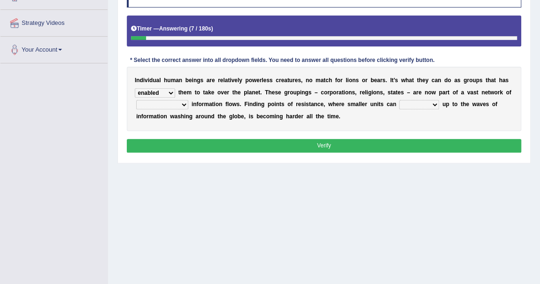
click at [136, 100] on select "interconnected overlapping fastened exploited" at bounding box center [162, 104] width 52 height 9
click at [428, 101] on select "stand raise hail pump" at bounding box center [419, 104] width 40 height 9
select select "stand"
click at [399, 100] on select "stand raise hail pump" at bounding box center [419, 104] width 40 height 9
click at [366, 144] on button "Verify" at bounding box center [324, 146] width 395 height 14
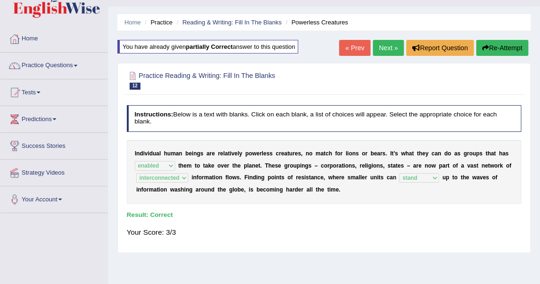
scroll to position [0, 0]
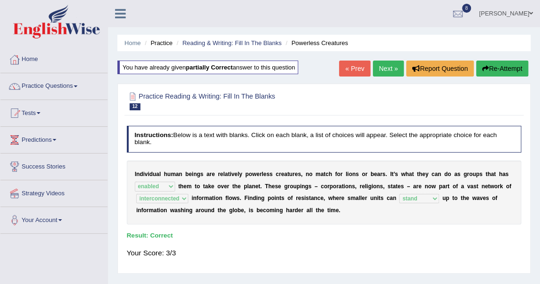
click at [386, 68] on link "Next »" at bounding box center [388, 69] width 31 height 16
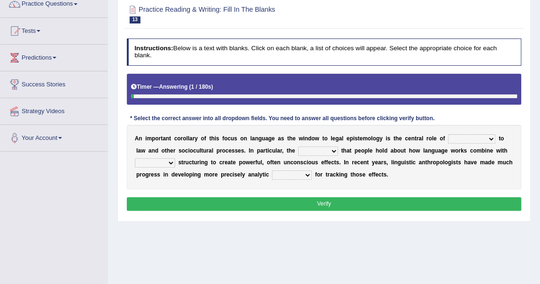
scroll to position [85, 0]
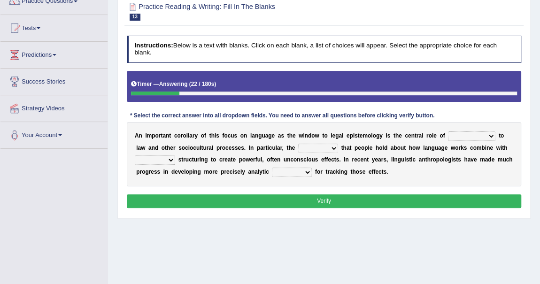
click at [490, 136] on select "discourse epoch dialect acquaintance" at bounding box center [471, 135] width 47 height 9
select select "dialect"
click at [448, 131] on select "discourse epoch dialect acquaintance" at bounding box center [471, 135] width 47 height 9
click at [489, 135] on select "discourse epoch dialect acquaintance" at bounding box center [471, 135] width 47 height 9
click at [332, 148] on select "deviation besmirch consent ideas" at bounding box center [318, 148] width 40 height 9
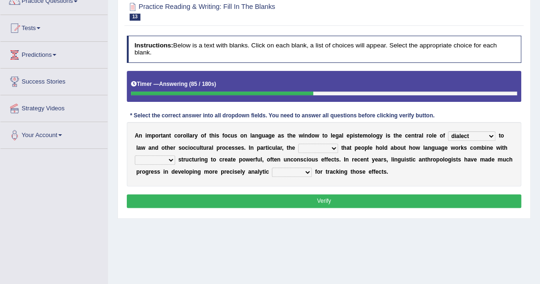
select select "ideas"
click at [298, 144] on select "deviation besmirch consent ideas" at bounding box center [318, 148] width 40 height 9
click at [169, 160] on select "mandatory linguistic legitimate customary" at bounding box center [155, 159] width 40 height 9
select select "linguistic"
click at [135, 155] on select "mandatory linguistic legitimate customary" at bounding box center [155, 159] width 40 height 9
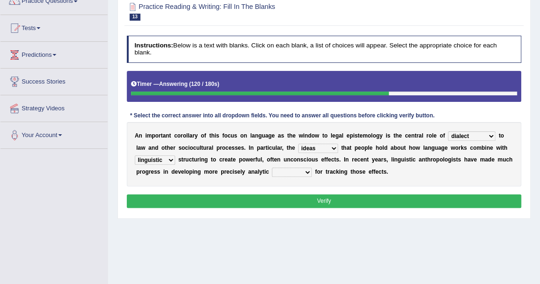
click at [306, 173] on select "tools appetite albums stroke" at bounding box center [292, 172] width 40 height 9
select select "tools"
click at [272, 168] on select "tools appetite albums stroke" at bounding box center [292, 172] width 40 height 9
click at [322, 197] on button "Verify" at bounding box center [324, 201] width 395 height 14
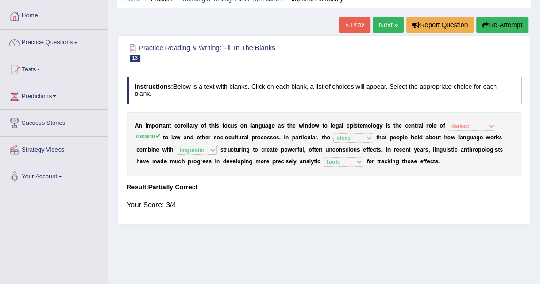
scroll to position [42, 0]
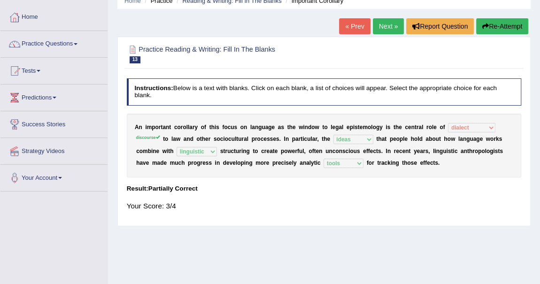
click at [488, 25] on button "Re-Attempt" at bounding box center [502, 26] width 52 height 16
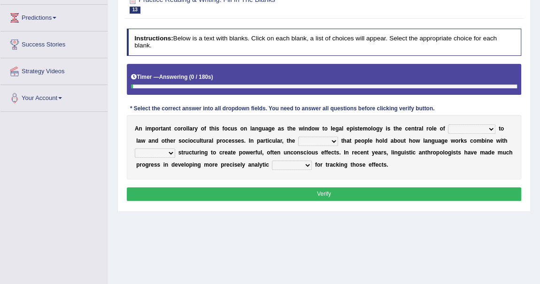
scroll to position [128, 0]
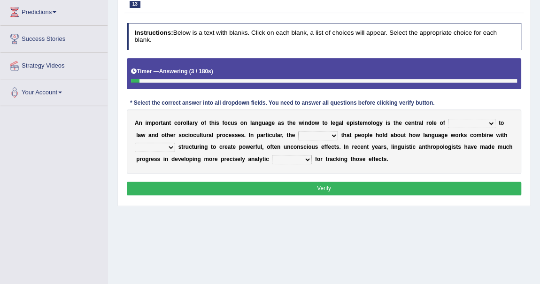
click at [489, 121] on select "discourse epoch dialect acquaintance" at bounding box center [471, 123] width 47 height 9
select select "discourse"
click at [448, 119] on select "discourse epoch dialect acquaintance" at bounding box center [471, 123] width 47 height 9
click at [331, 131] on select "deviation besmirch consent ideas" at bounding box center [318, 135] width 40 height 9
select select "ideas"
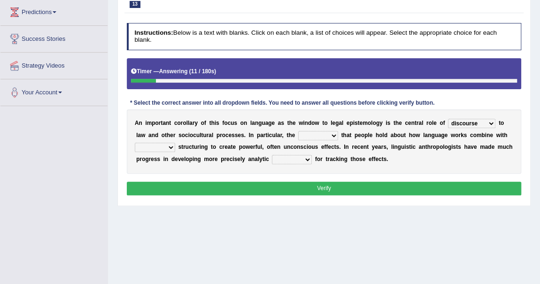
click at [298, 131] on select "deviation besmirch consent ideas" at bounding box center [318, 135] width 40 height 9
click at [171, 146] on select "mandatory linguistic legitimate customary" at bounding box center [155, 147] width 40 height 9
select select "linguistic"
click at [135, 143] on select "mandatory linguistic legitimate customary" at bounding box center [155, 147] width 40 height 9
click at [305, 157] on select "tools appetite albums stroke" at bounding box center [292, 159] width 40 height 9
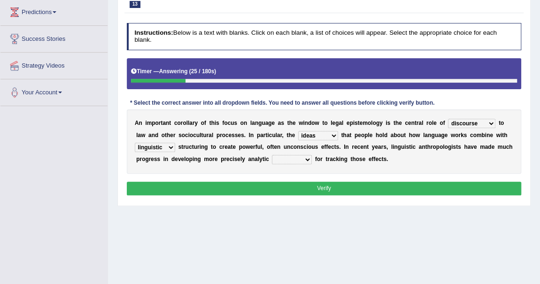
select select "tools"
click at [272, 155] on select "tools appetite albums stroke" at bounding box center [292, 159] width 40 height 9
click at [322, 184] on button "Verify" at bounding box center [324, 189] width 395 height 14
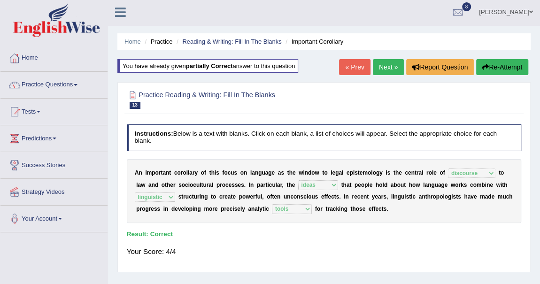
scroll to position [0, 0]
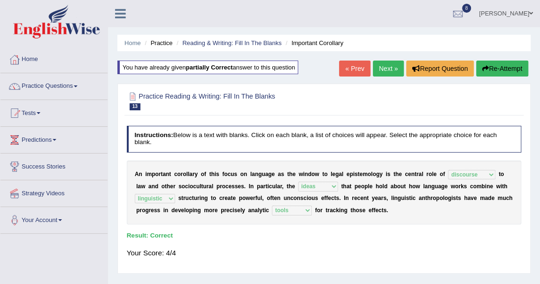
click at [391, 63] on link "Next »" at bounding box center [388, 69] width 31 height 16
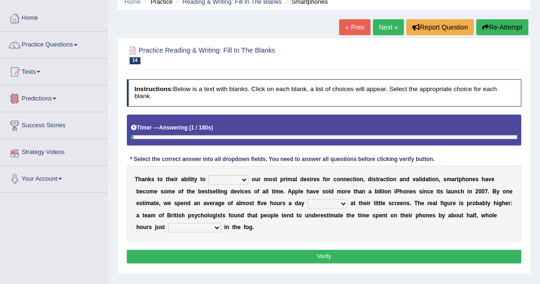
scroll to position [42, 0]
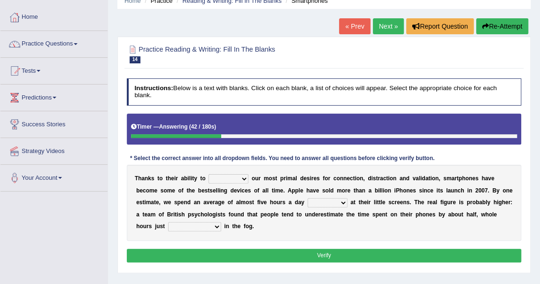
click at [344, 202] on select "watching waggling snoring staring" at bounding box center [327, 202] width 40 height 9
select select "watching"
click at [307, 198] on select "watching waggling snoring staring" at bounding box center [327, 202] width 40 height 9
click at [215, 224] on select "has evaporated evaporating evaporate evaporates" at bounding box center [194, 226] width 53 height 9
select select "evaporate"
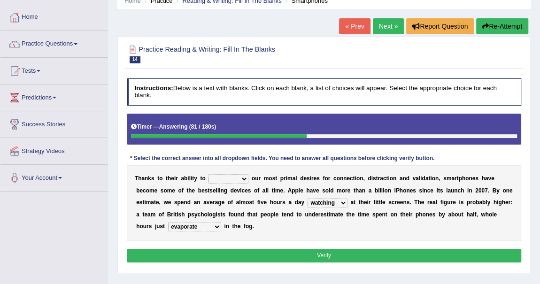
click at [168, 222] on select "has evaporated evaporating evaporate evaporates" at bounding box center [194, 226] width 53 height 9
click at [239, 178] on select "hijack describe sharpen conserve" at bounding box center [228, 178] width 40 height 9
select select "sharpen"
click at [208, 174] on select "hijack describe sharpen conserve" at bounding box center [228, 178] width 40 height 9
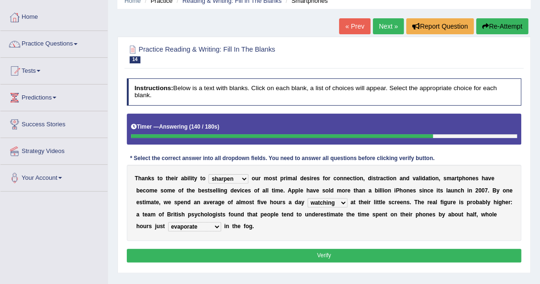
click at [314, 249] on button "Verify" at bounding box center [324, 256] width 395 height 14
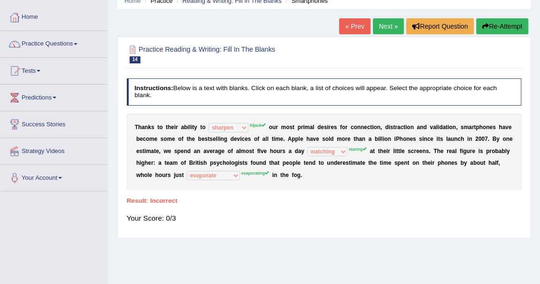
click at [512, 23] on button "Re-Attempt" at bounding box center [502, 26] width 52 height 16
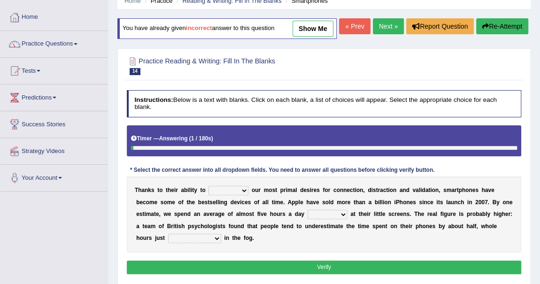
click at [239, 195] on select "hijack describe sharpen conserve" at bounding box center [228, 190] width 40 height 9
select select "hijack"
click at [208, 195] on select "hijack describe sharpen conserve" at bounding box center [228, 190] width 40 height 9
click at [343, 219] on select "watching waggling snoring staring" at bounding box center [327, 214] width 40 height 9
select select "staring"
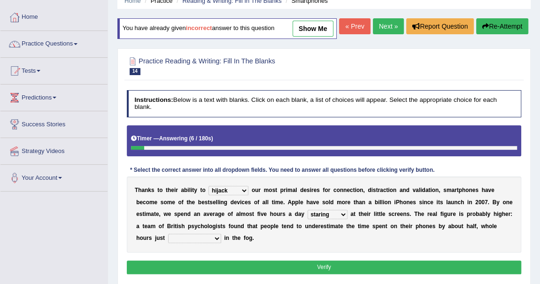
click at [307, 219] on select "watching waggling snoring staring" at bounding box center [327, 214] width 40 height 9
click at [210, 243] on select "has evaporated evaporating evaporate evaporates" at bounding box center [194, 238] width 53 height 9
select select "evaporating"
click at [168, 243] on select "has evaporated evaporating evaporate evaporates" at bounding box center [194, 238] width 53 height 9
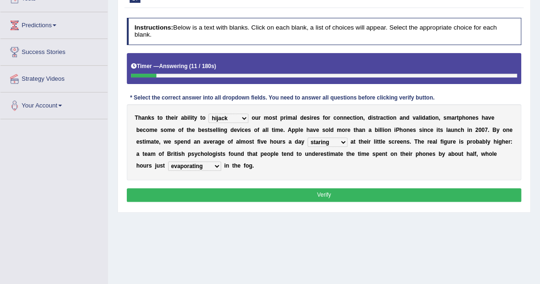
scroll to position [128, 0]
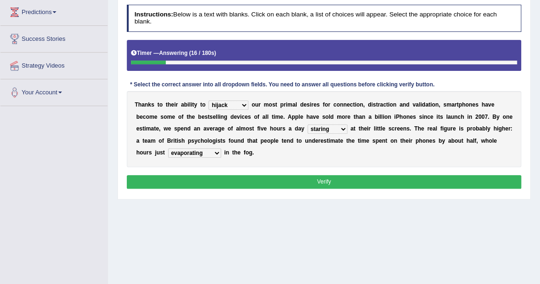
click at [323, 189] on button "Verify" at bounding box center [324, 182] width 395 height 14
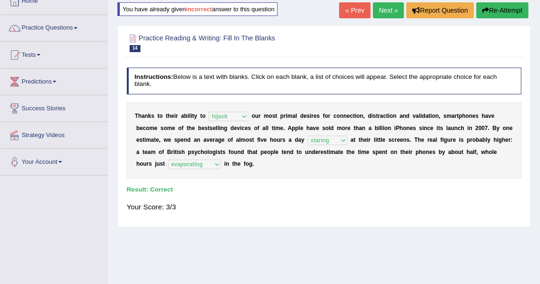
scroll to position [42, 0]
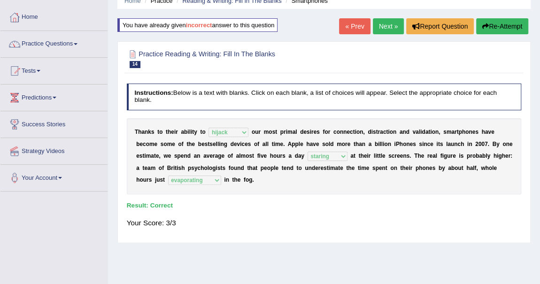
click at [386, 23] on link "Next »" at bounding box center [388, 26] width 31 height 16
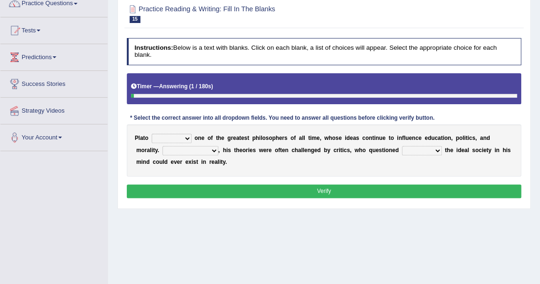
scroll to position [85, 0]
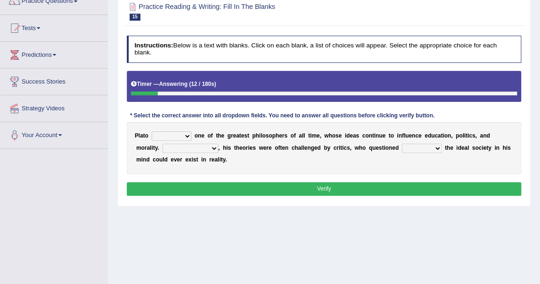
click at [188, 136] on select "keeps comes claims remains" at bounding box center [172, 135] width 40 height 9
select select "remains"
click at [152, 131] on select "keeps comes claims remains" at bounding box center [172, 135] width 40 height 9
click at [214, 147] on select "Notwithstanding So However Whatever" at bounding box center [190, 148] width 56 height 9
select select "However"
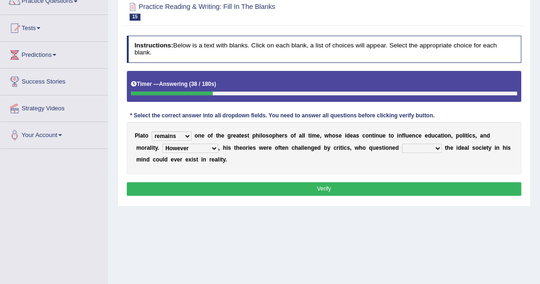
click at [162, 144] on select "Notwithstanding So However Whatever" at bounding box center [190, 148] width 56 height 9
click at [436, 148] on select "which what that whether" at bounding box center [422, 148] width 40 height 9
select select "that"
click at [402, 144] on select "which what that whether" at bounding box center [422, 148] width 40 height 9
click at [358, 189] on button "Verify" at bounding box center [324, 189] width 395 height 14
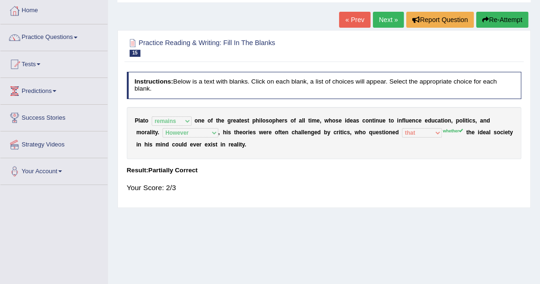
scroll to position [42, 0]
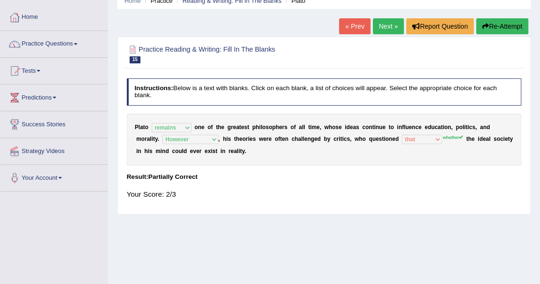
drag, startPoint x: 494, startPoint y: 21, endPoint x: 490, endPoint y: 25, distance: 6.0
click at [494, 21] on button "Re-Attempt" at bounding box center [502, 26] width 52 height 16
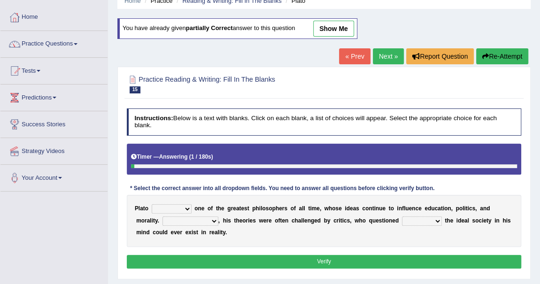
click at [183, 205] on select "keeps comes claims remains" at bounding box center [172, 208] width 40 height 9
click at [152, 204] on select "keeps comes claims remains" at bounding box center [172, 208] width 40 height 9
click at [189, 205] on select "keeps comes claims remains" at bounding box center [172, 208] width 40 height 9
select select "remains"
click at [152, 204] on select "keeps comes claims remains" at bounding box center [172, 208] width 40 height 9
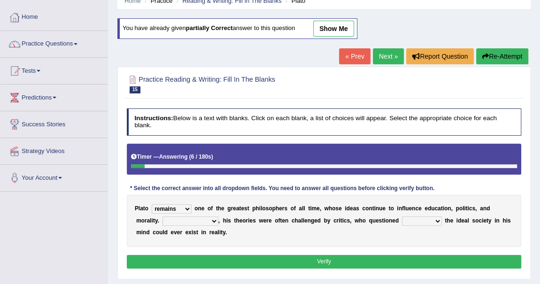
click at [207, 220] on select "Notwithstanding So However Whatever" at bounding box center [190, 220] width 56 height 9
select select "However"
click at [162, 216] on select "Notwithstanding So However Whatever" at bounding box center [190, 220] width 56 height 9
click at [435, 218] on select "which what that whether" at bounding box center [422, 220] width 40 height 9
select select "whether"
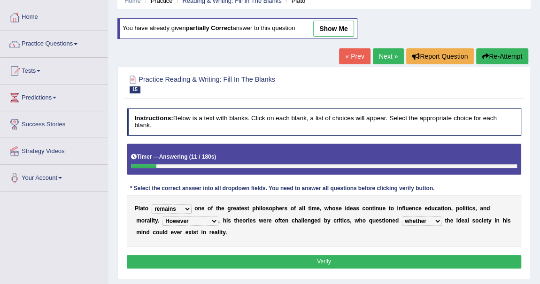
click at [402, 216] on select "which what that whether" at bounding box center [422, 220] width 40 height 9
click at [325, 258] on button "Verify" at bounding box center [324, 262] width 395 height 14
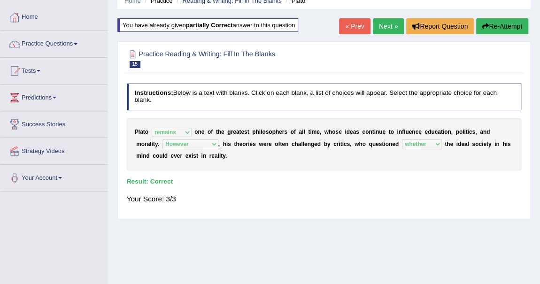
click at [383, 27] on link "Next »" at bounding box center [388, 26] width 31 height 16
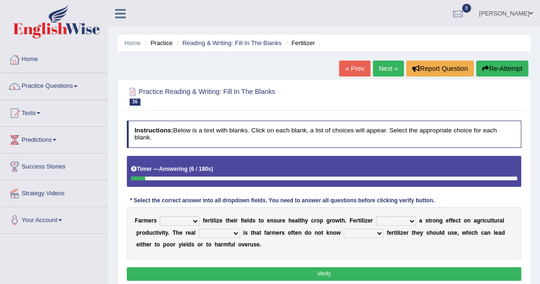
click at [193, 218] on select "must should need can" at bounding box center [180, 220] width 40 height 9
click at [160, 216] on select "must should need can" at bounding box center [180, 220] width 40 height 9
click at [195, 222] on select "must should need can" at bounding box center [180, 220] width 40 height 9
select select "should"
click at [160, 216] on select "must should need can" at bounding box center [180, 220] width 40 height 9
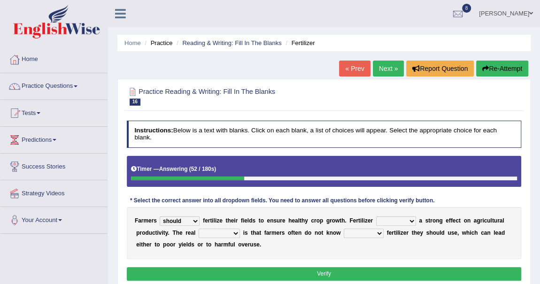
click at [411, 220] on select "has had have having" at bounding box center [396, 220] width 40 height 9
select select "has"
click at [376, 216] on select "has had have having" at bounding box center [396, 220] width 40 height 9
click at [236, 233] on select "problem question conclusion answer" at bounding box center [219, 233] width 41 height 9
select select "problem"
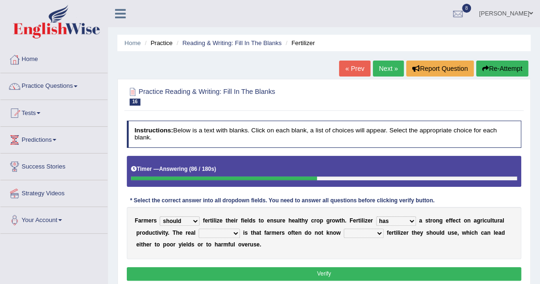
click at [199, 229] on select "problem question conclusion answer" at bounding box center [219, 233] width 41 height 9
click at [375, 233] on select "how much how many however so much" at bounding box center [364, 233] width 40 height 9
select select "how much"
click at [344, 229] on select "how much how many however so much" at bounding box center [364, 233] width 40 height 9
click at [313, 272] on button "Verify" at bounding box center [324, 274] width 395 height 14
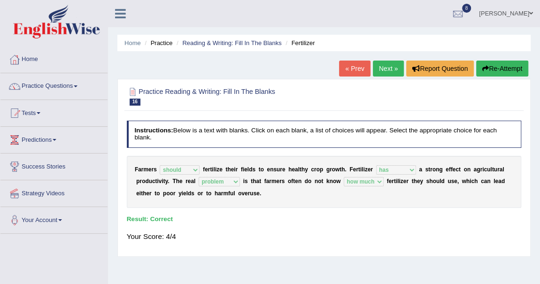
click at [382, 64] on link "Next »" at bounding box center [388, 69] width 31 height 16
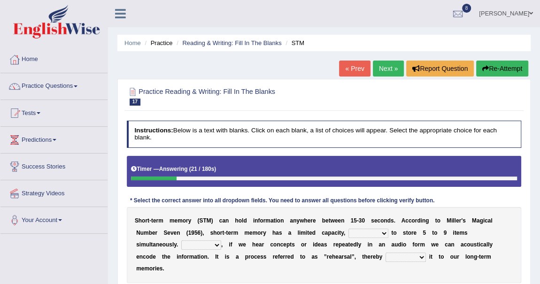
click at [383, 233] on select "being able is able be able unable" at bounding box center [368, 233] width 40 height 9
select select "being able"
click at [348, 229] on select "being able is able be able unable" at bounding box center [368, 233] width 40 height 9
click at [216, 245] on select "However So Moreover Therefore" at bounding box center [201, 244] width 40 height 9
click at [418, 255] on select "commit commits commiting commited" at bounding box center [405, 256] width 40 height 9
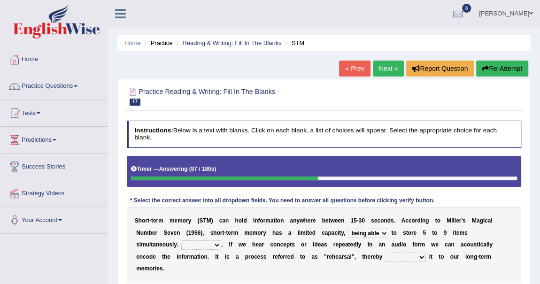
select select "commits"
click at [385, 252] on select "commit commits commiting commited" at bounding box center [405, 256] width 40 height 9
click at [219, 243] on select "However So Moreover Therefore" at bounding box center [201, 244] width 40 height 9
select select "However"
click at [181, 240] on select "However So Moreover Therefore" at bounding box center [201, 244] width 40 height 9
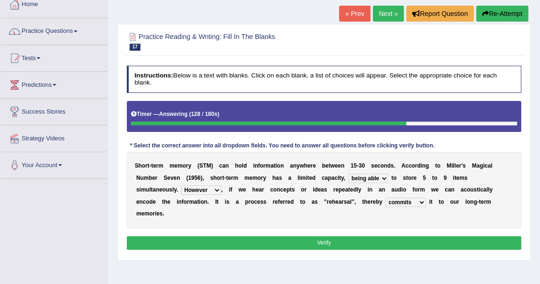
scroll to position [85, 0]
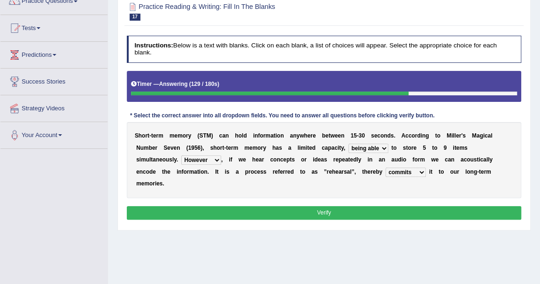
click at [271, 206] on button "Verify" at bounding box center [324, 213] width 395 height 14
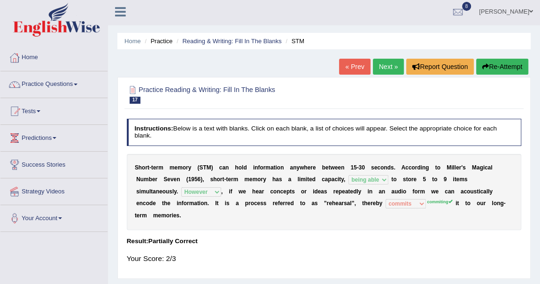
scroll to position [0, 0]
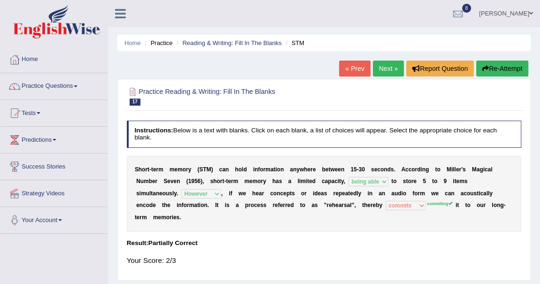
click at [386, 66] on link "Next »" at bounding box center [388, 69] width 31 height 16
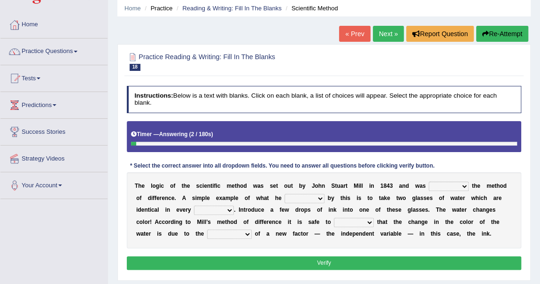
scroll to position [42, 0]
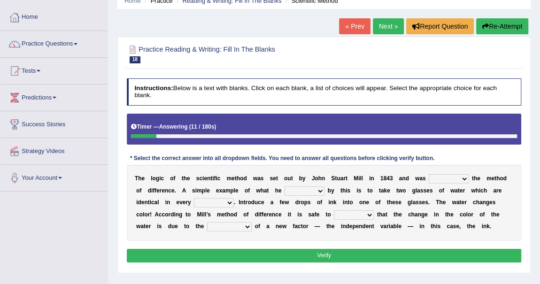
click at [466, 176] on select "pointed claimed demanded named" at bounding box center [448, 178] width 40 height 9
select select "claimed"
click at [428, 174] on select "pointed claimed demanded named" at bounding box center [448, 178] width 40 height 9
click at [318, 188] on select "capped charged found meant" at bounding box center [304, 190] width 40 height 9
select select "found"
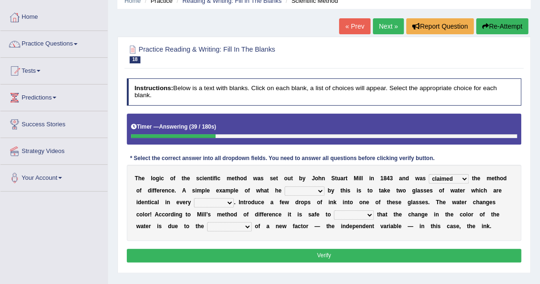
click at [284, 186] on select "capped charged found meant" at bounding box center [304, 190] width 40 height 9
click at [228, 201] on select "thought identity measure respect" at bounding box center [214, 202] width 40 height 9
select select "respect"
click at [194, 198] on select "thought identity measure respect" at bounding box center [214, 202] width 40 height 9
click at [369, 213] on select "assume discuss prefer acclaim" at bounding box center [354, 214] width 40 height 9
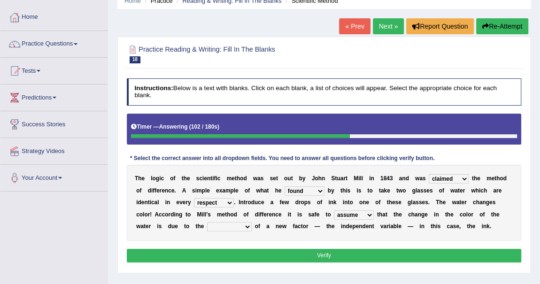
click at [334, 210] on select "assume discuss prefer acclaim" at bounding box center [354, 214] width 40 height 9
click at [367, 213] on select "assume discuss prefer acclaim" at bounding box center [354, 214] width 40 height 9
select select "acclaim"
click at [334, 210] on select "assume discuss prefer acclaim" at bounding box center [354, 214] width 40 height 9
click at [246, 226] on select "introduction magnitude preparation purification" at bounding box center [229, 226] width 45 height 9
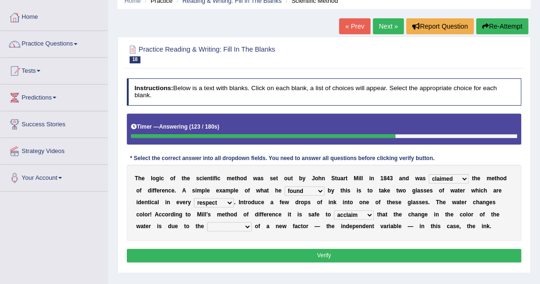
select select "introduction"
click at [207, 222] on select "introduction magnitude preparation purification" at bounding box center [229, 226] width 45 height 9
click at [304, 252] on button "Verify" at bounding box center [324, 256] width 395 height 14
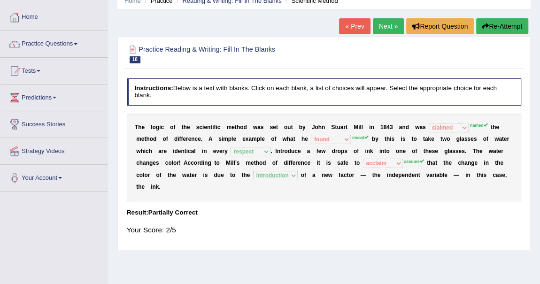
click at [507, 25] on button "Re-Attempt" at bounding box center [502, 26] width 52 height 16
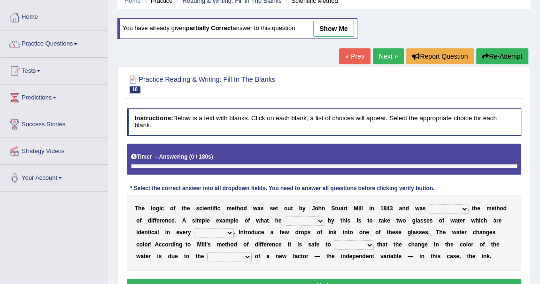
scroll to position [42, 0]
click at [453, 205] on select "pointed claimed demanded named" at bounding box center [448, 208] width 40 height 9
select select "named"
click at [428, 204] on select "pointed claimed demanded named" at bounding box center [448, 208] width 40 height 9
click at [322, 220] on select "capped charged found meant" at bounding box center [304, 220] width 40 height 9
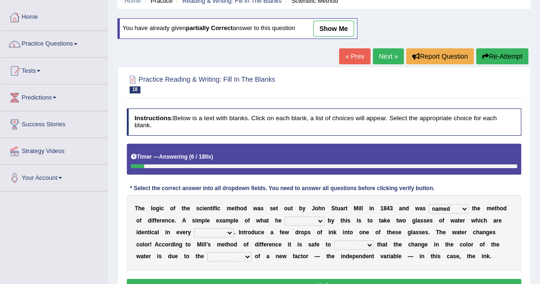
select select "meant"
click at [284, 216] on select "capped charged found meant" at bounding box center [304, 220] width 40 height 9
click at [234, 230] on b "." at bounding box center [234, 232] width 1 height 7
click at [229, 228] on select "thought identity measure respect" at bounding box center [214, 232] width 40 height 9
click at [230, 231] on select "thought identity measure respect" at bounding box center [214, 232] width 40 height 9
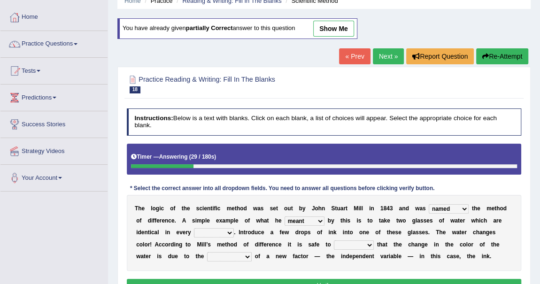
select select "respect"
click at [194, 228] on select "thought identity measure respect" at bounding box center [214, 232] width 40 height 9
click at [367, 242] on select "assume discuss prefer acclaim" at bounding box center [354, 244] width 40 height 9
select select "assume"
click at [334, 240] on select "assume discuss prefer acclaim" at bounding box center [354, 244] width 40 height 9
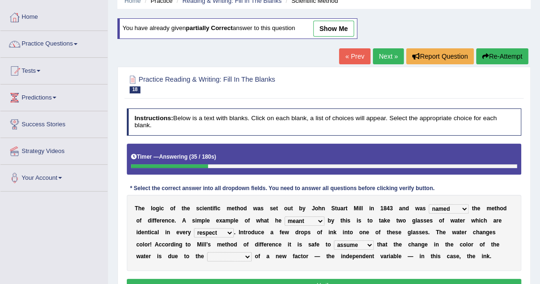
click at [232, 252] on select "introduction magnitude preparation purification" at bounding box center [229, 256] width 45 height 9
select select "introduction"
click at [207, 252] on select "introduction magnitude preparation purification" at bounding box center [229, 256] width 45 height 9
click at [291, 279] on button "Verify" at bounding box center [324, 286] width 395 height 14
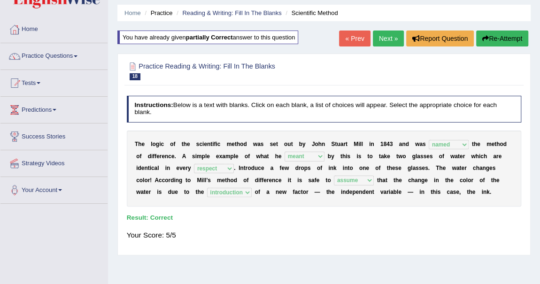
scroll to position [0, 0]
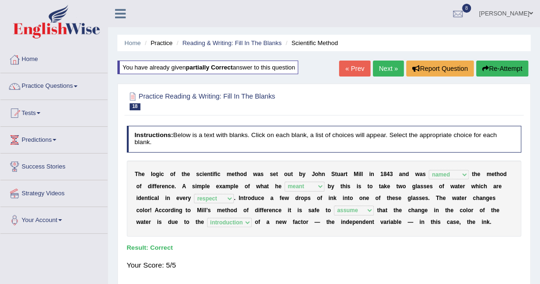
click at [385, 65] on link "Next »" at bounding box center [388, 69] width 31 height 16
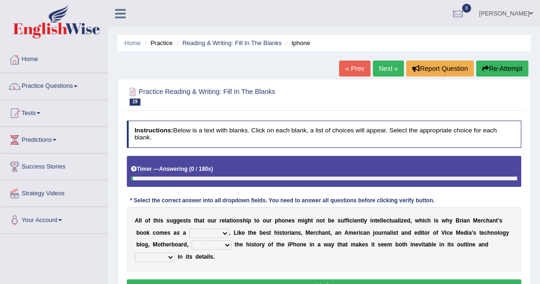
scroll to position [85, 0]
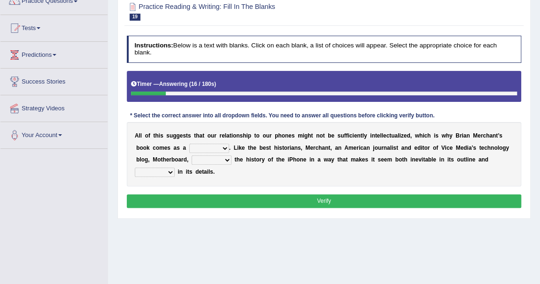
click at [222, 146] on select "privilege relief demotion flash" at bounding box center [209, 148] width 40 height 9
click at [240, 170] on div "A l l o f t h i s s u g g e s t s t h a t o u r r e l a t i o n s h i p t o o u…" at bounding box center [324, 154] width 395 height 64
click at [226, 161] on select "enriches unpacks detours contorts" at bounding box center [211, 159] width 40 height 9
select select "enriches"
click at [191, 155] on select "enriches unpacks detours contorts" at bounding box center [211, 159] width 40 height 9
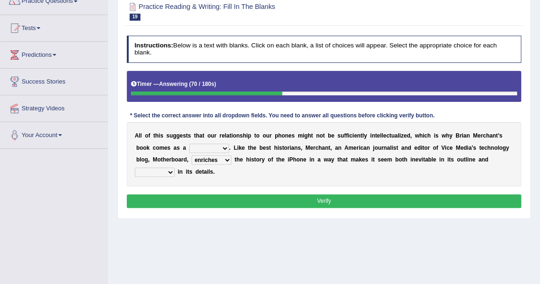
click at [170, 172] on select "surprises surprised surprising surprise" at bounding box center [155, 172] width 40 height 9
select select "surprise"
click at [135, 168] on select "surprises surprised surprising surprise" at bounding box center [155, 172] width 40 height 9
click at [221, 150] on select "privilege relief demotion flash" at bounding box center [209, 148] width 40 height 9
select select "relief"
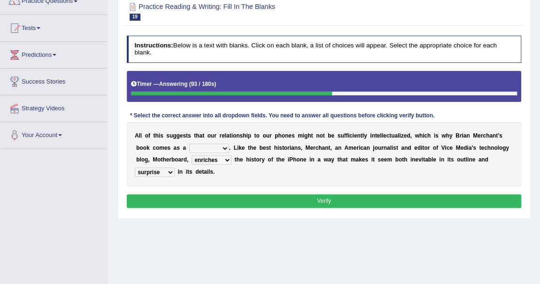
click at [189, 144] on select "privilege relief demotion flash" at bounding box center [209, 148] width 40 height 9
click at [311, 199] on button "Verify" at bounding box center [324, 201] width 395 height 14
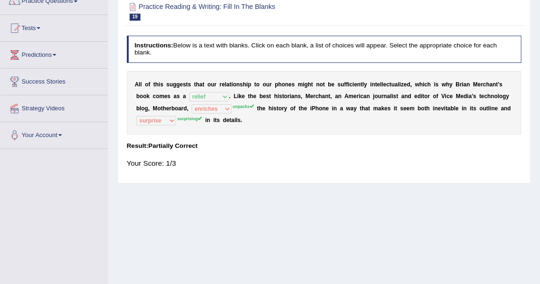
click at [195, 105] on div "A l l o f t h i s s u g g e s t s t h a t o u r r e l a t i o n s h i p t o o u…" at bounding box center [324, 103] width 395 height 64
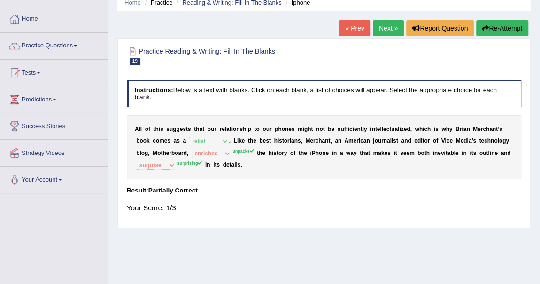
scroll to position [0, 0]
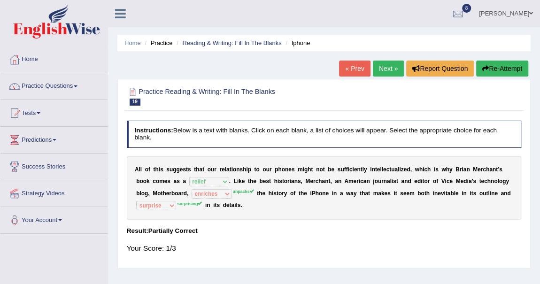
click at [506, 61] on button "Re-Attempt" at bounding box center [502, 69] width 52 height 16
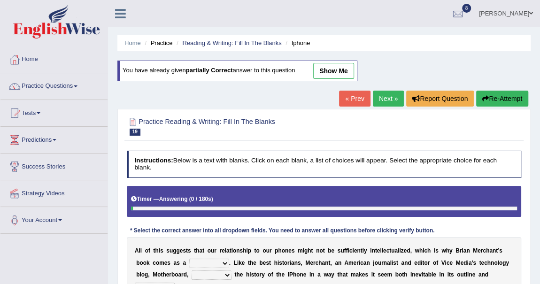
scroll to position [42, 0]
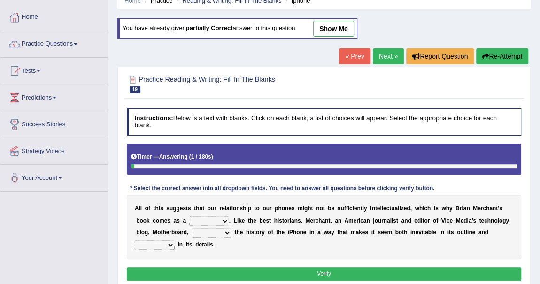
click at [223, 219] on select "privilege relief demotion flash" at bounding box center [209, 220] width 40 height 9
select select "relief"
click at [189, 216] on select "privilege relief demotion flash" at bounding box center [209, 220] width 40 height 9
click at [228, 230] on select "enriches unpacks detours contorts" at bounding box center [211, 232] width 40 height 9
select select "unpacks"
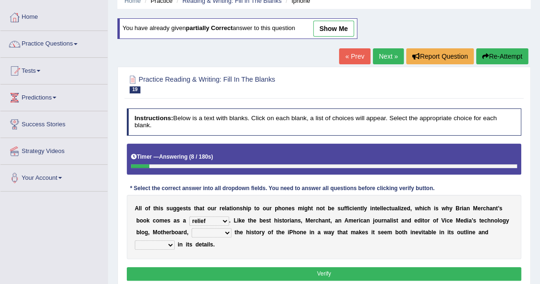
click at [191, 228] on select "enriches unpacks detours contorts" at bounding box center [211, 232] width 40 height 9
click at [171, 242] on select "surprises surprised surprising surprise" at bounding box center [155, 244] width 40 height 9
select select "surprising"
click at [135, 240] on select "surprises surprised surprising surprise" at bounding box center [155, 244] width 40 height 9
click at [314, 270] on button "Verify" at bounding box center [324, 274] width 395 height 14
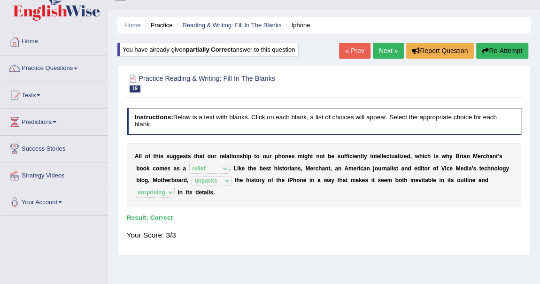
scroll to position [0, 0]
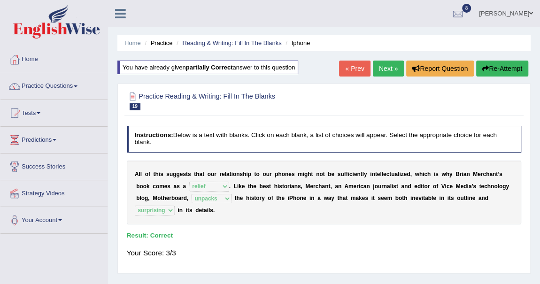
click at [380, 69] on link "Next »" at bounding box center [388, 69] width 31 height 16
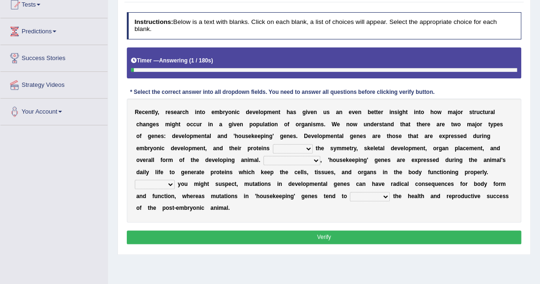
scroll to position [128, 0]
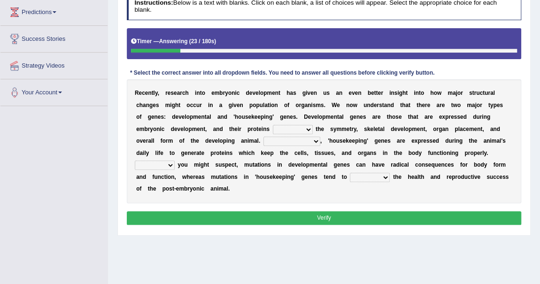
click at [313, 129] on b at bounding box center [314, 129] width 3 height 7
click at [308, 129] on select "push control hold elevate" at bounding box center [293, 129] width 40 height 9
select select "hold"
click at [273, 125] on select "push control hold elevate" at bounding box center [293, 129] width 40 height 9
click at [313, 141] on select "Correspondingly Inclusively Conversely In contrast" at bounding box center [291, 141] width 57 height 9
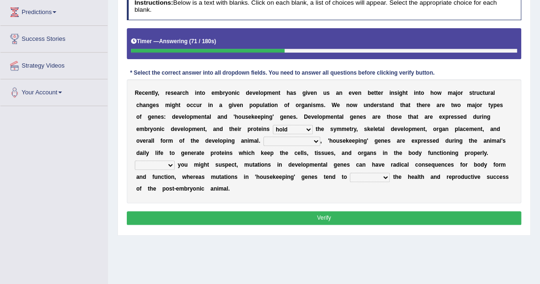
select select "Conversely"
click at [263, 137] on select "Correspondingly Inclusively Conversely In contrast" at bounding box center [291, 141] width 57 height 9
click at [171, 166] on select "For As With Within" at bounding box center [155, 165] width 40 height 9
select select "As"
click at [135, 161] on select "For As With Within" at bounding box center [155, 165] width 40 height 9
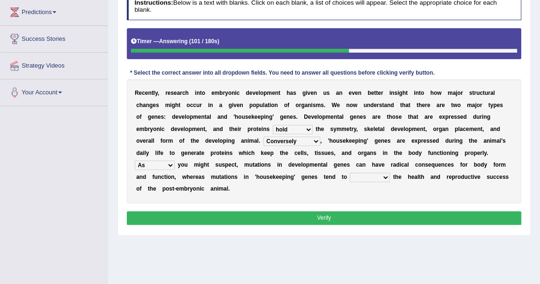
click at [387, 175] on select "affect effect interrupt defect" at bounding box center [370, 177] width 40 height 9
select select "affect"
click at [350, 173] on select "affect effect interrupt defect" at bounding box center [370, 177] width 40 height 9
click at [350, 211] on button "Verify" at bounding box center [324, 218] width 395 height 14
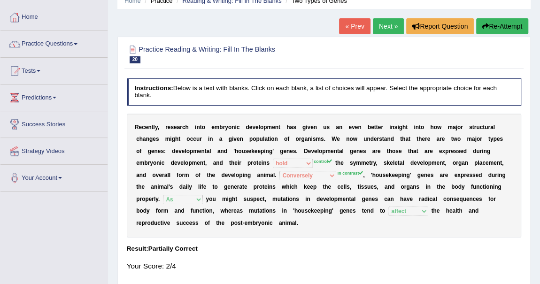
scroll to position [0, 0]
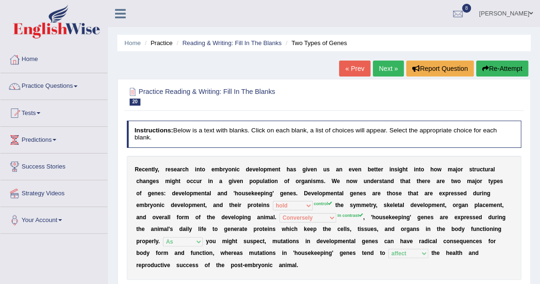
click at [504, 69] on button "Re-Attempt" at bounding box center [502, 69] width 52 height 16
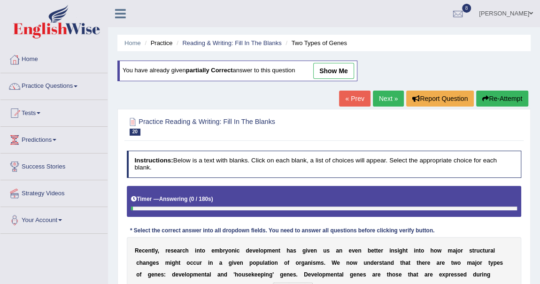
scroll to position [170, 0]
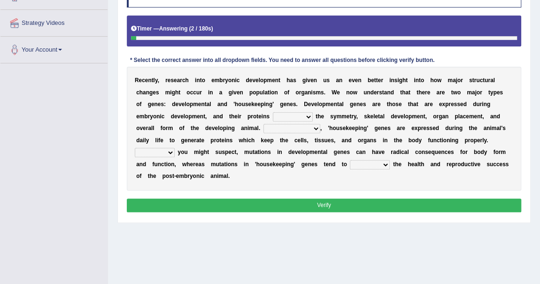
click at [307, 113] on select "push control hold elevate" at bounding box center [293, 116] width 40 height 9
select select "control"
click at [273, 112] on select "push control hold elevate" at bounding box center [293, 116] width 40 height 9
click at [311, 126] on select "Correspondingly Inclusively Conversely In contrast" at bounding box center [291, 128] width 57 height 9
select select "In contrast"
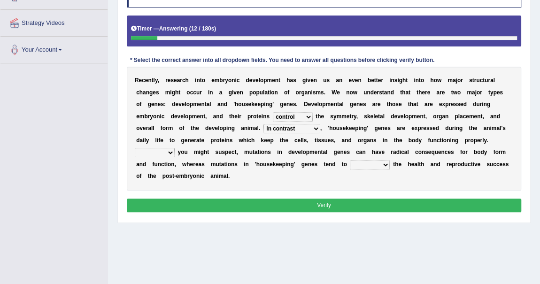
click at [263, 124] on select "Correspondingly Inclusively Conversely In contrast" at bounding box center [291, 128] width 57 height 9
click at [167, 148] on select "For As With Within" at bounding box center [155, 152] width 40 height 9
select select "As"
click at [135, 148] on select "For As With Within" at bounding box center [155, 152] width 40 height 9
click at [386, 162] on select "affect effect interrupt defect" at bounding box center [370, 164] width 40 height 9
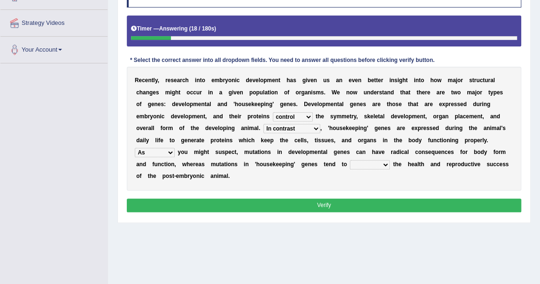
select select "affect"
click at [350, 160] on select "affect effect interrupt defect" at bounding box center [370, 164] width 40 height 9
click at [337, 200] on button "Verify" at bounding box center [324, 206] width 395 height 14
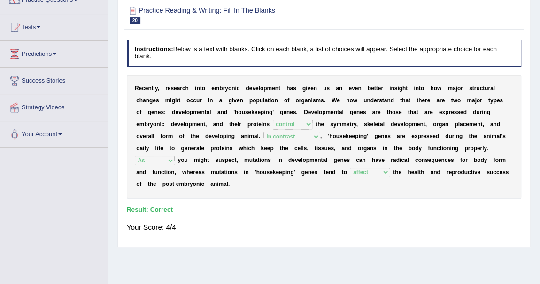
scroll to position [0, 0]
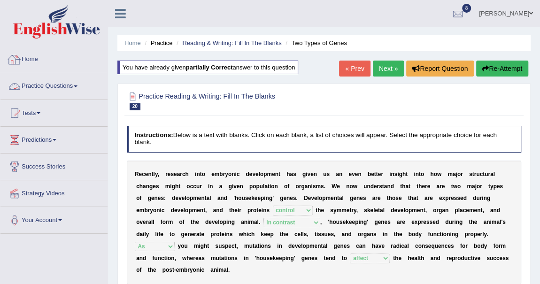
click at [34, 60] on link "Home" at bounding box center [53, 57] width 107 height 23
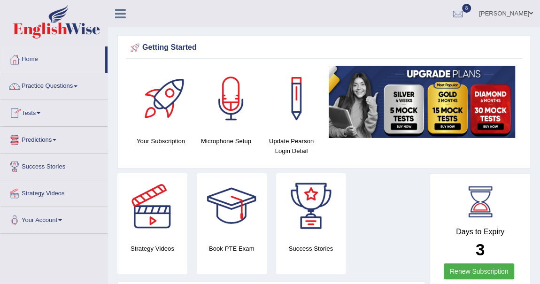
click at [74, 84] on link "Practice Questions" at bounding box center [53, 84] width 107 height 23
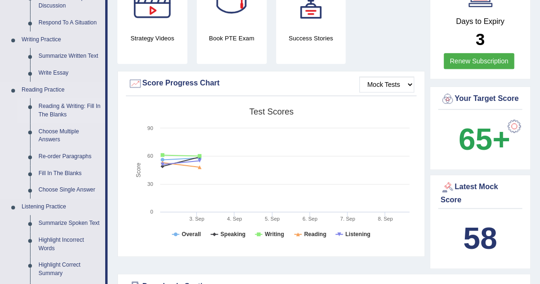
scroll to position [213, 0]
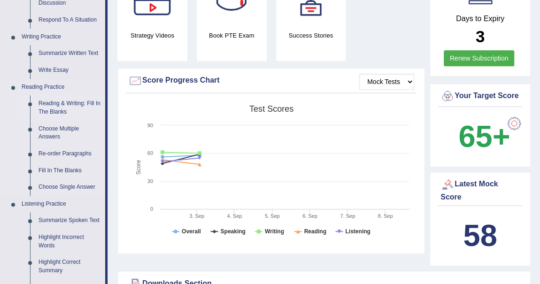
click at [81, 104] on link "Reading & Writing: Fill In The Blanks" at bounding box center [69, 107] width 71 height 25
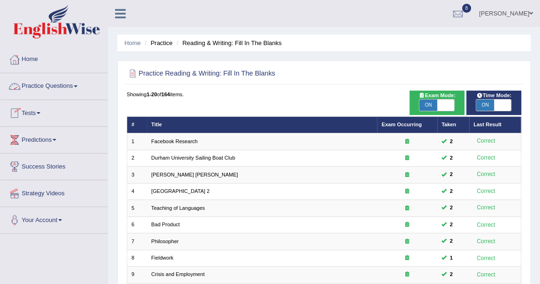
click at [72, 85] on link "Practice Questions" at bounding box center [53, 84] width 107 height 23
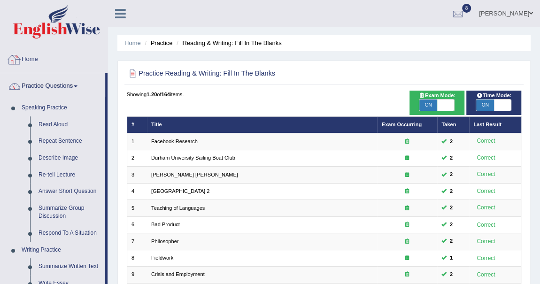
click at [40, 60] on link "Home" at bounding box center [53, 57] width 107 height 23
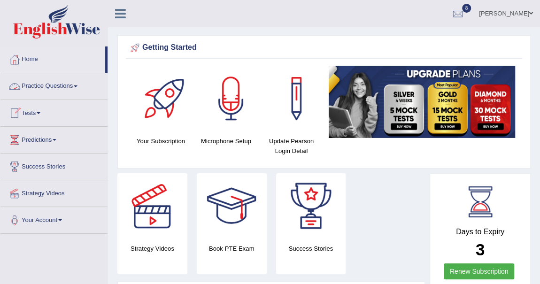
click at [77, 86] on span at bounding box center [76, 86] width 4 height 2
